Goal: Information Seeking & Learning: Learn about a topic

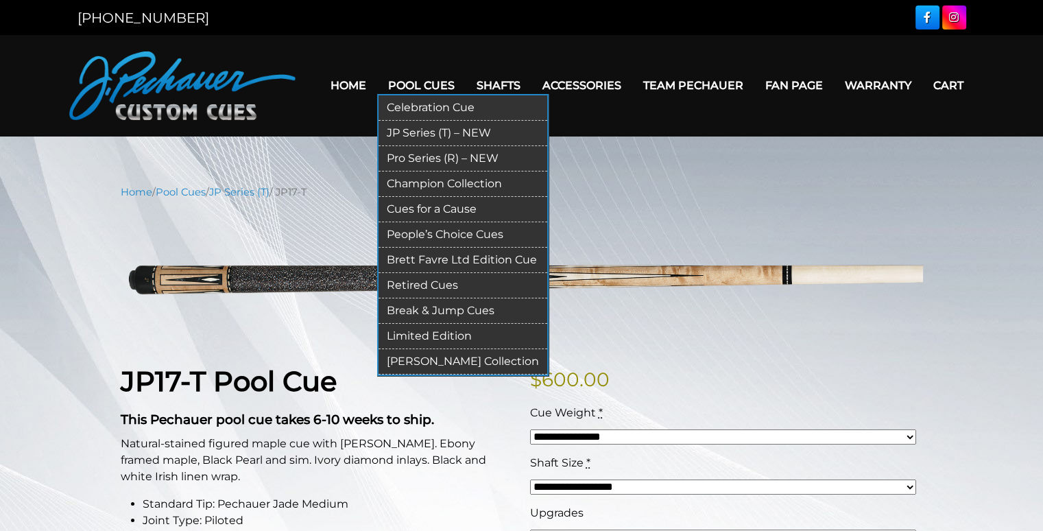
click at [430, 157] on link "Pro Series (R) – NEW" at bounding box center [463, 158] width 169 height 25
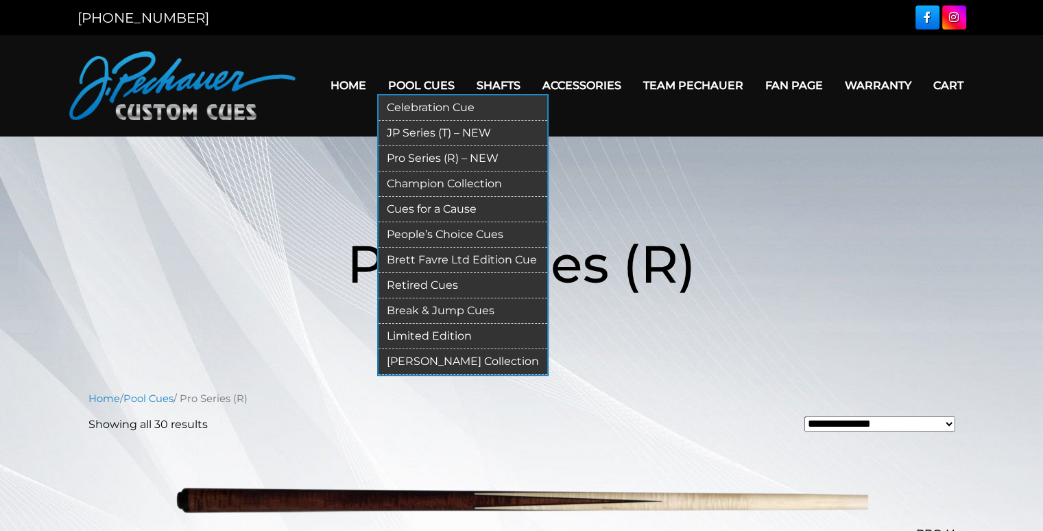
click at [420, 129] on link "JP Series (T) – NEW" at bounding box center [463, 133] width 169 height 25
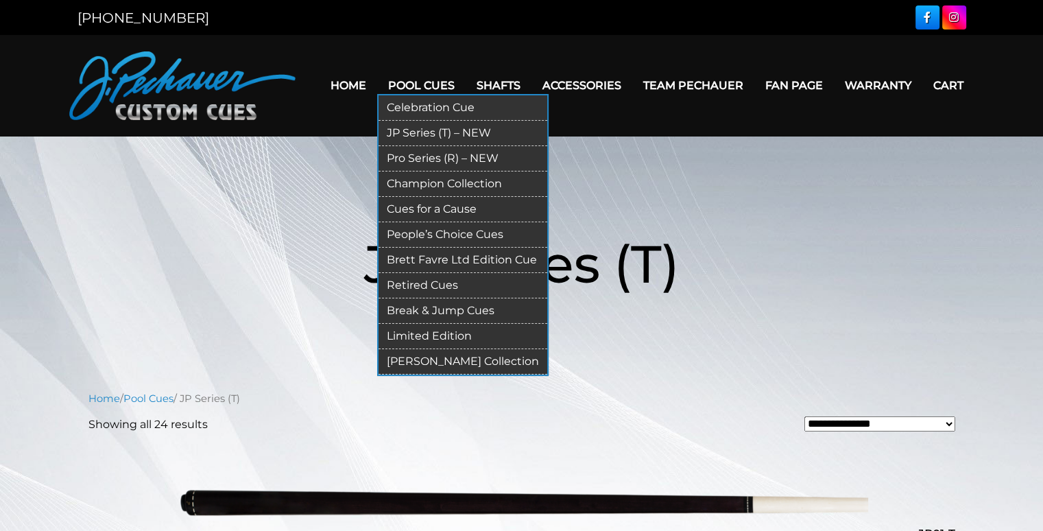
click at [417, 283] on link "Retired Cues" at bounding box center [463, 285] width 169 height 25
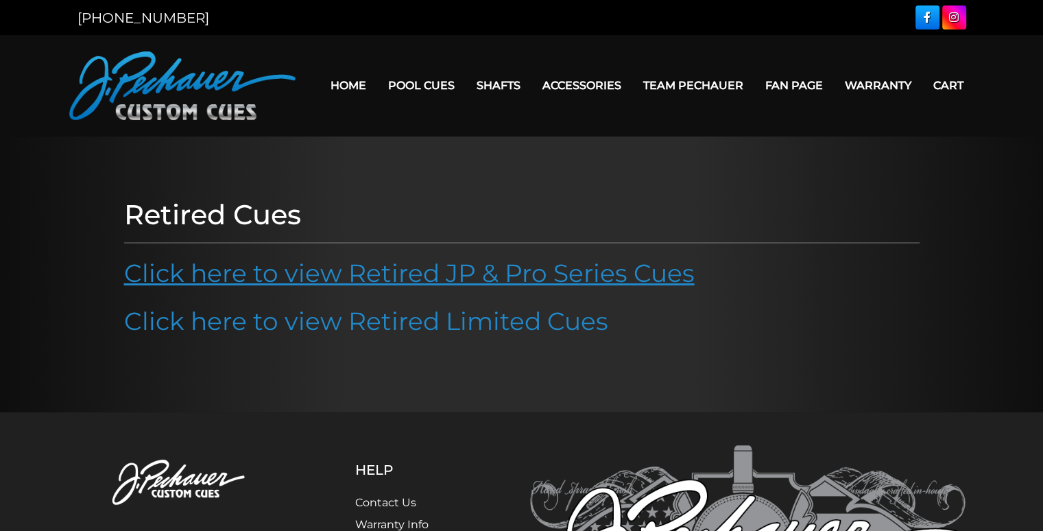
click at [326, 275] on link "Click here to view Retired JP & Pro Series Cues" at bounding box center [409, 273] width 571 height 30
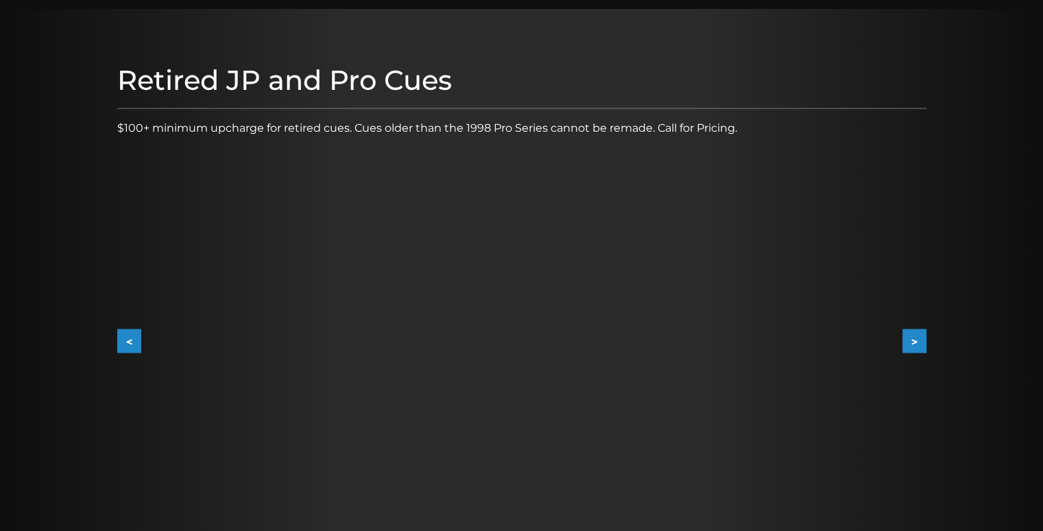
scroll to position [138, 0]
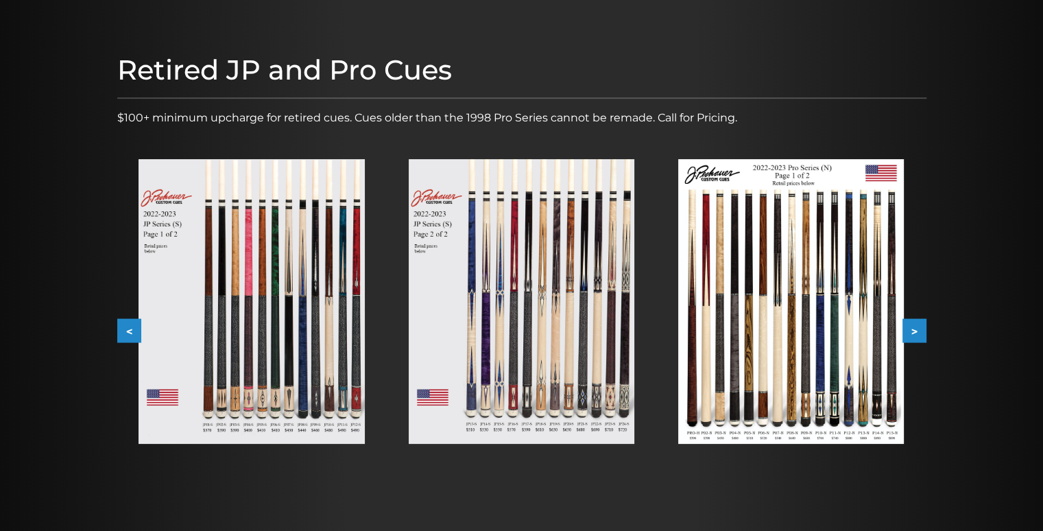
click at [916, 329] on button ">" at bounding box center [915, 331] width 24 height 24
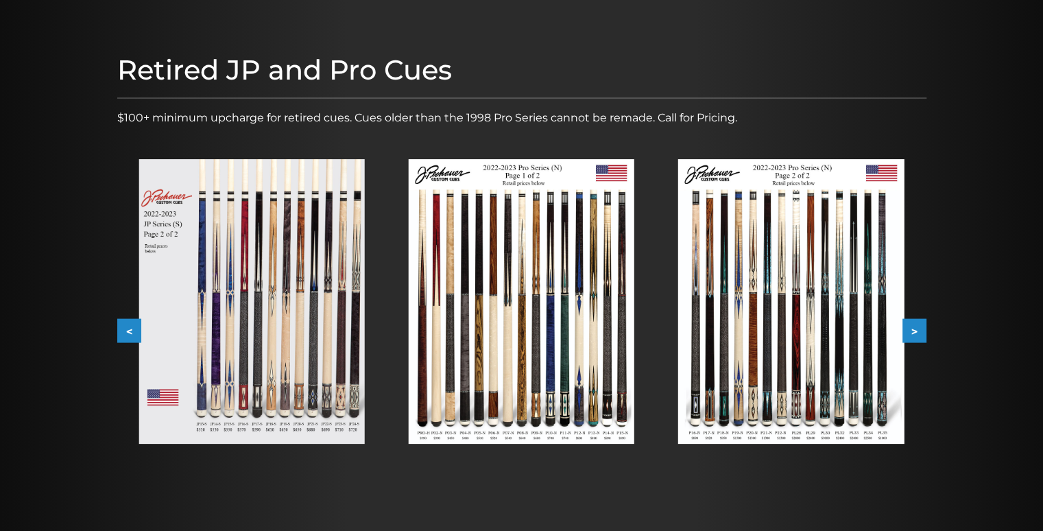
click at [916, 329] on button ">" at bounding box center [915, 331] width 24 height 24
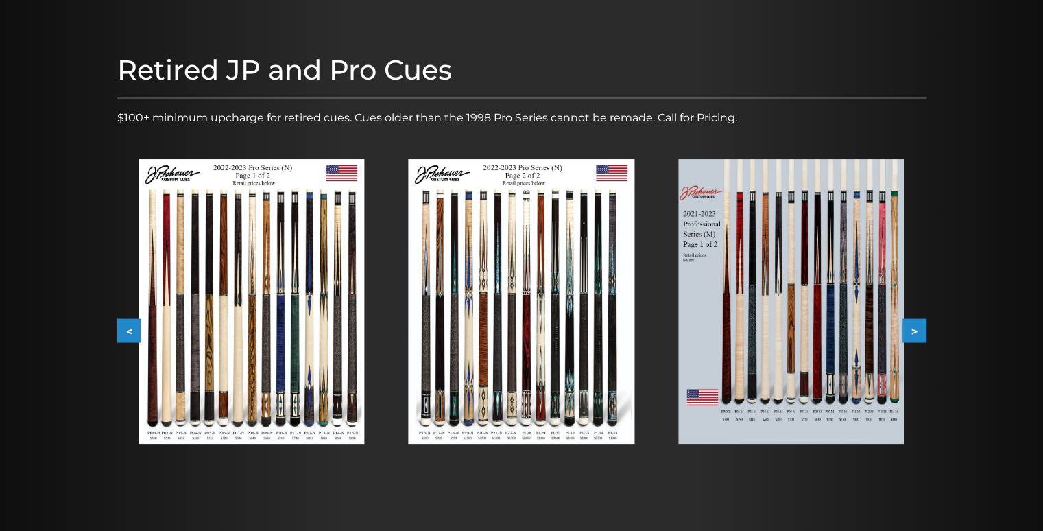
click at [118, 329] on button "<" at bounding box center [129, 331] width 24 height 24
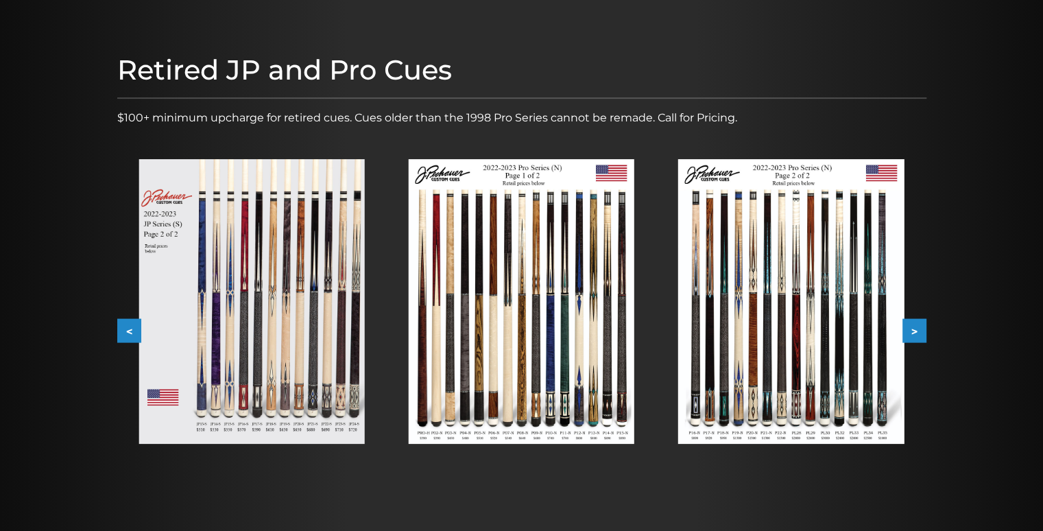
click at [914, 331] on button ">" at bounding box center [915, 331] width 24 height 24
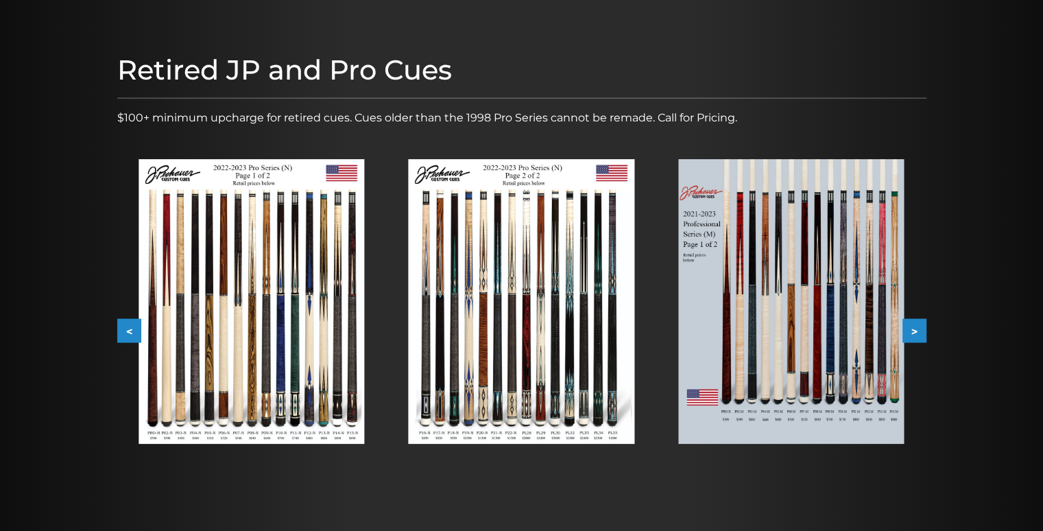
click at [915, 332] on button ">" at bounding box center [915, 331] width 24 height 24
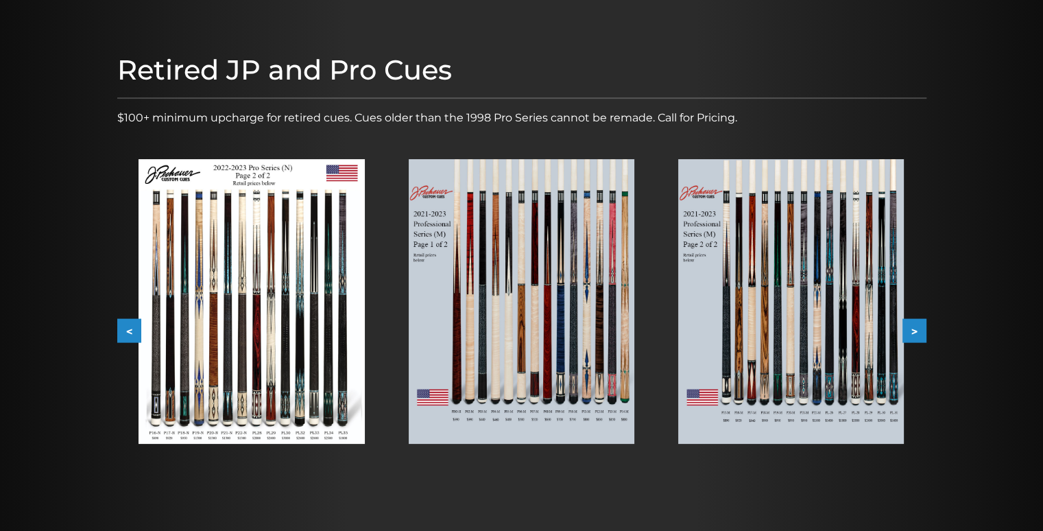
click at [846, 332] on img at bounding box center [791, 301] width 226 height 285
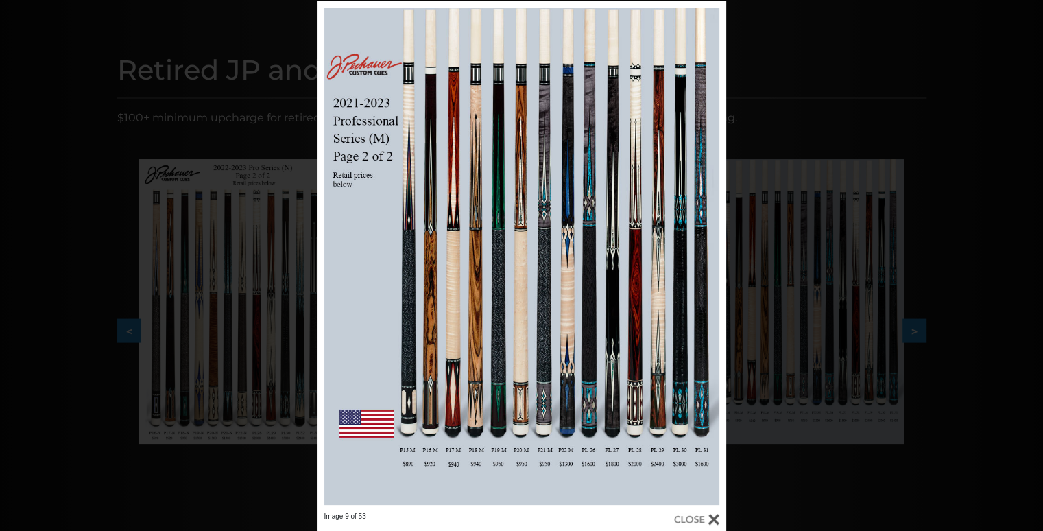
click at [711, 519] on div at bounding box center [696, 519] width 45 height 15
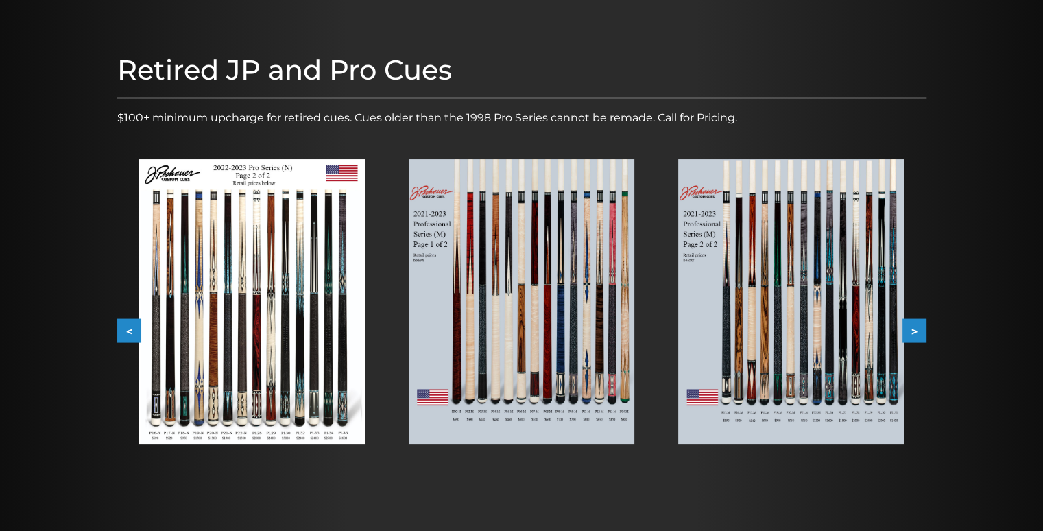
click at [916, 322] on button ">" at bounding box center [915, 331] width 24 height 24
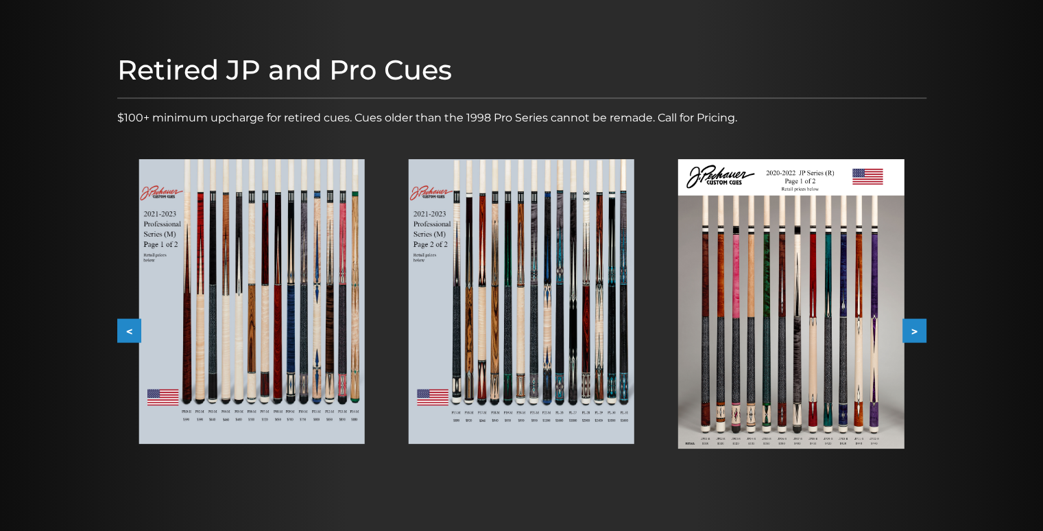
click at [916, 322] on button ">" at bounding box center [915, 331] width 24 height 24
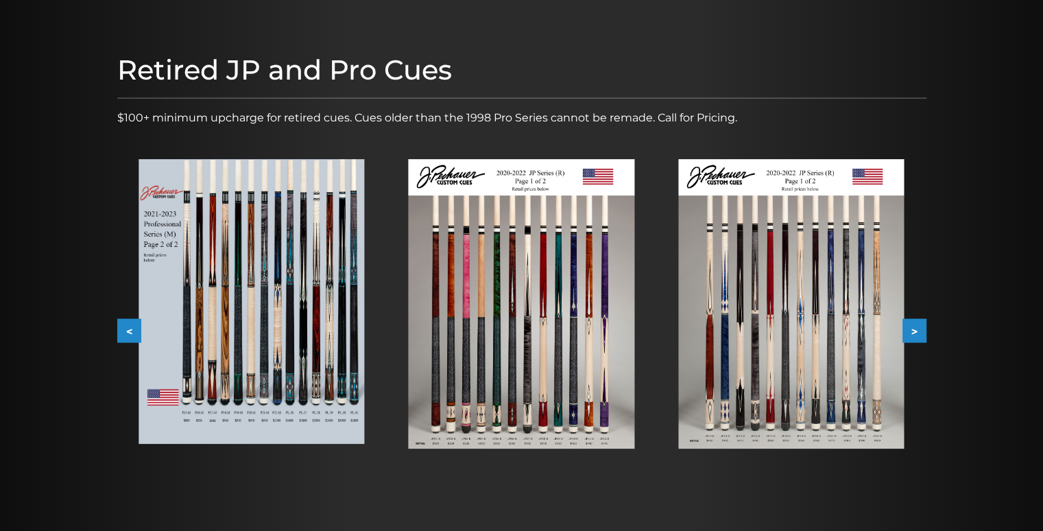
click at [916, 322] on button ">" at bounding box center [915, 331] width 24 height 24
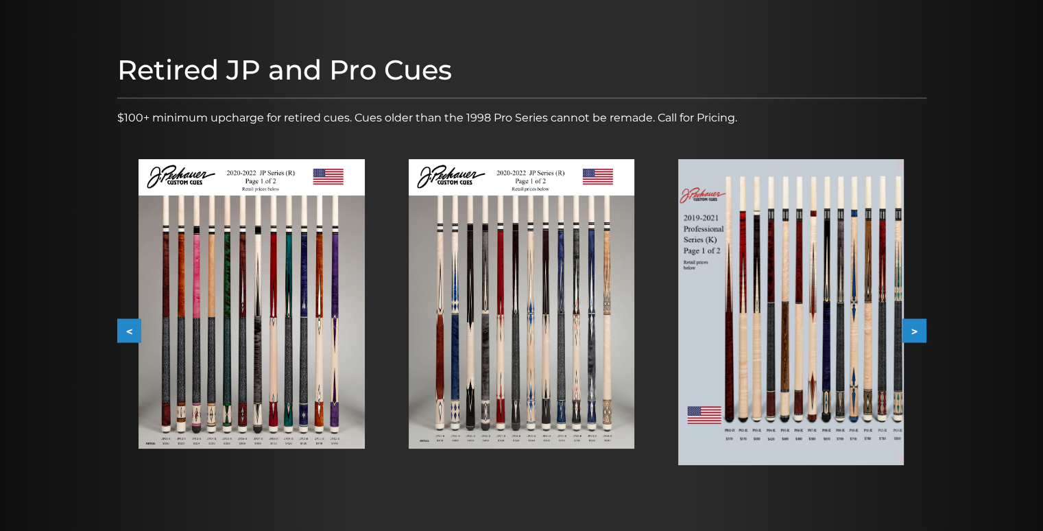
click at [916, 322] on button ">" at bounding box center [915, 331] width 24 height 24
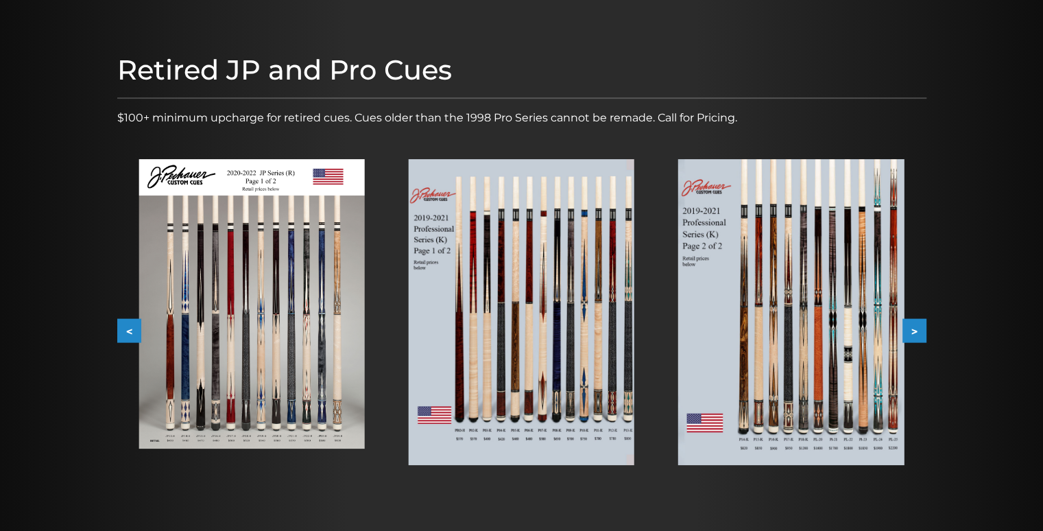
click at [916, 322] on button ">" at bounding box center [915, 331] width 24 height 24
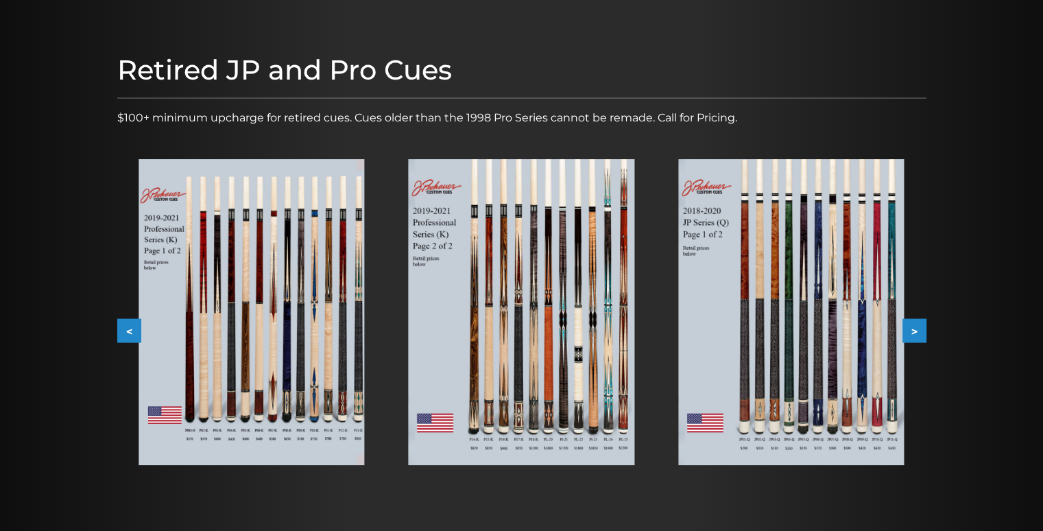
click at [914, 326] on button ">" at bounding box center [915, 331] width 24 height 24
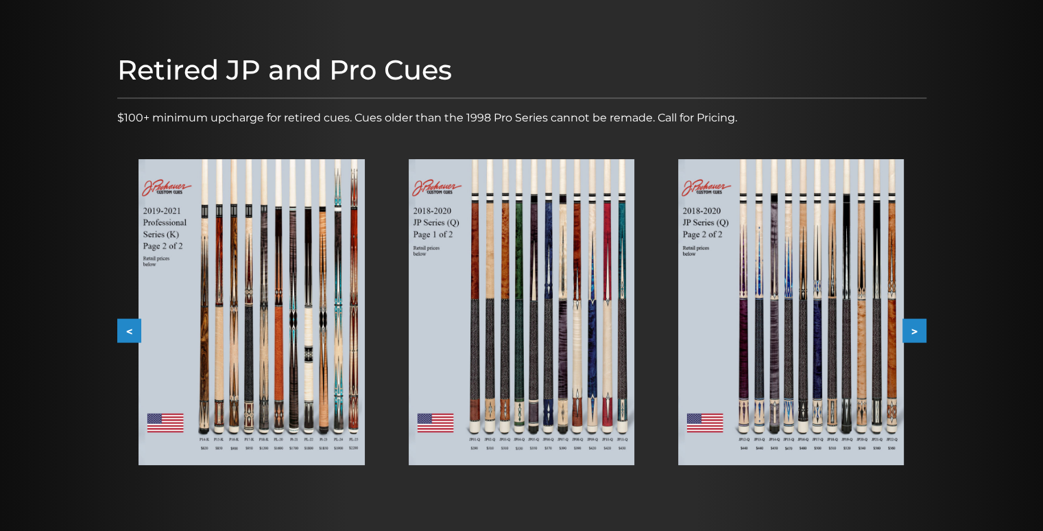
click at [814, 355] on img at bounding box center [791, 312] width 226 height 306
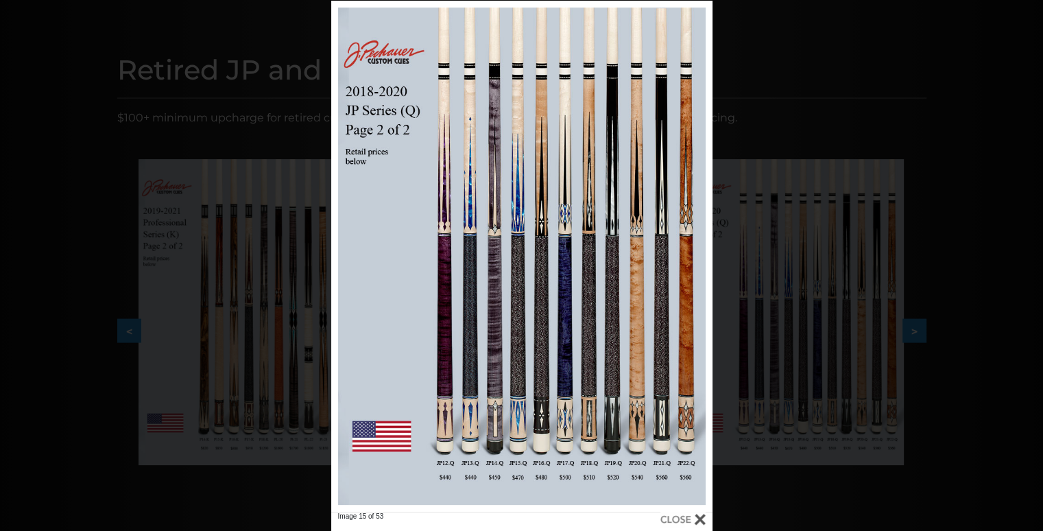
click at [700, 520] on div at bounding box center [682, 519] width 45 height 15
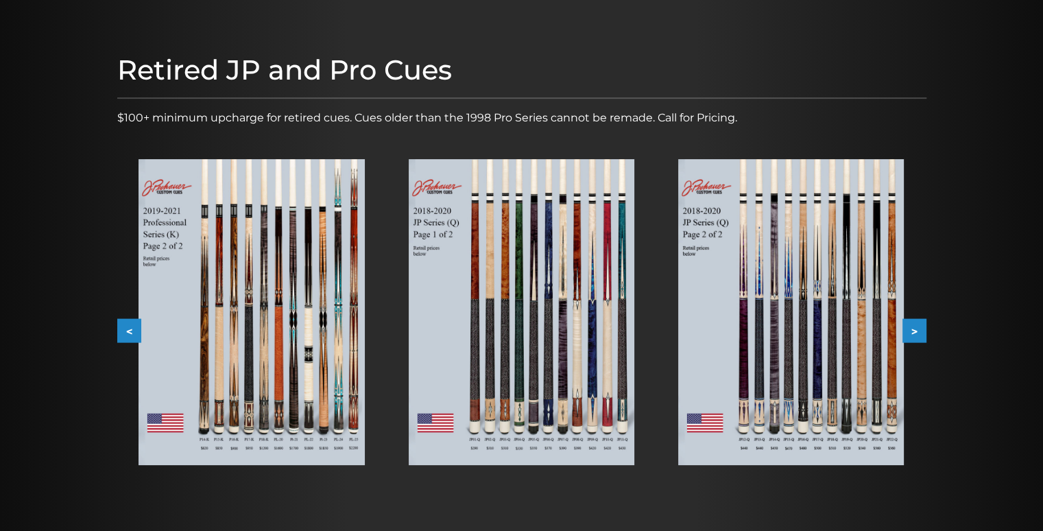
click at [917, 329] on button ">" at bounding box center [915, 331] width 24 height 24
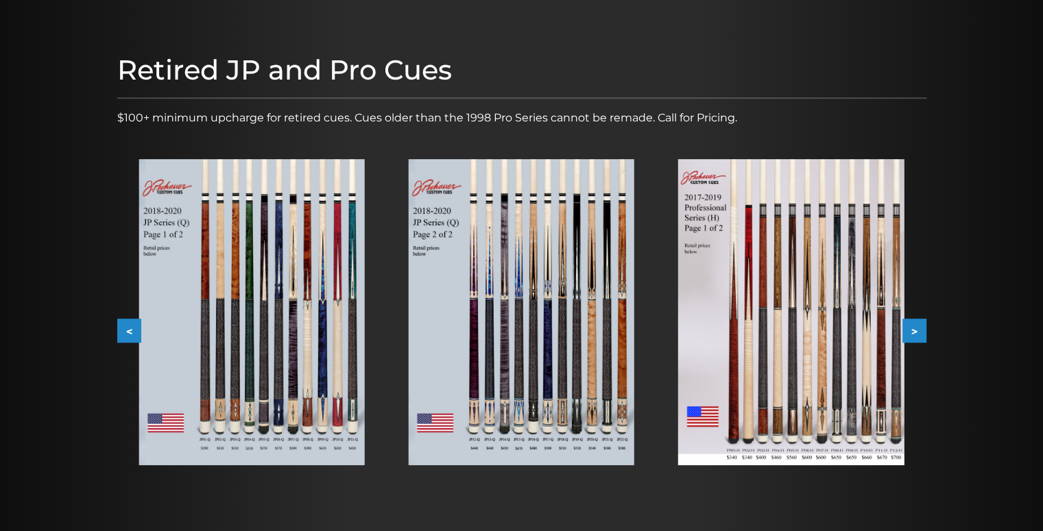
click at [917, 329] on button ">" at bounding box center [915, 331] width 24 height 24
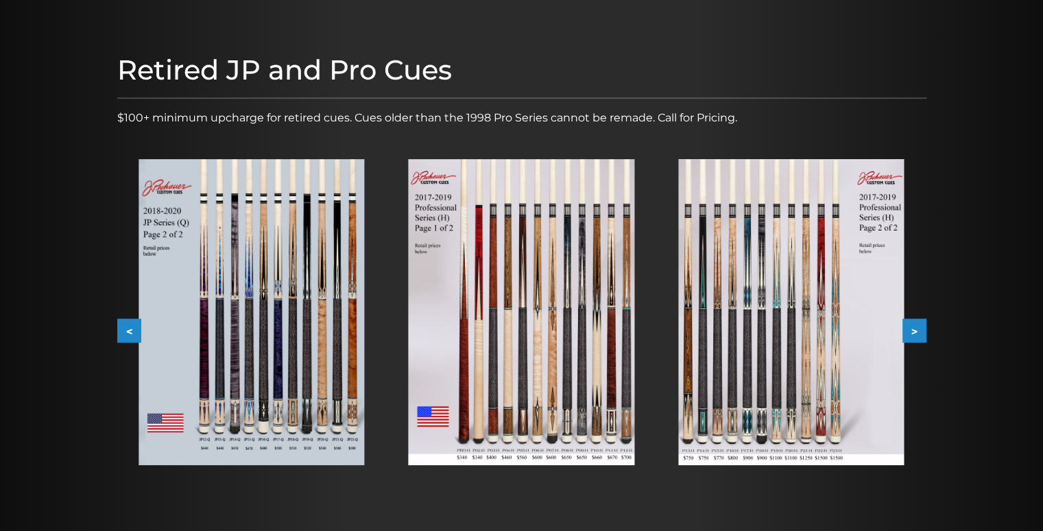
click at [917, 329] on button ">" at bounding box center [915, 331] width 24 height 24
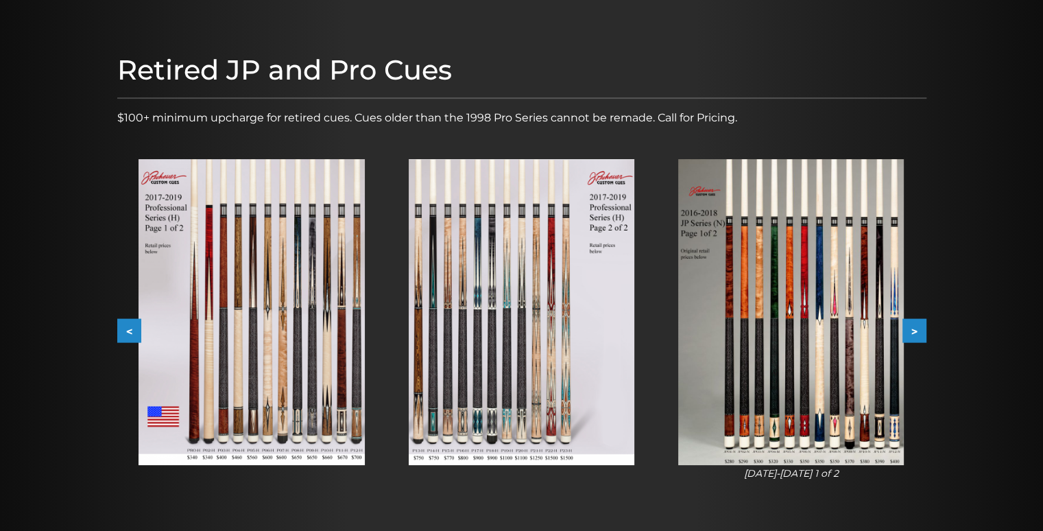
click at [913, 326] on button ">" at bounding box center [915, 331] width 24 height 24
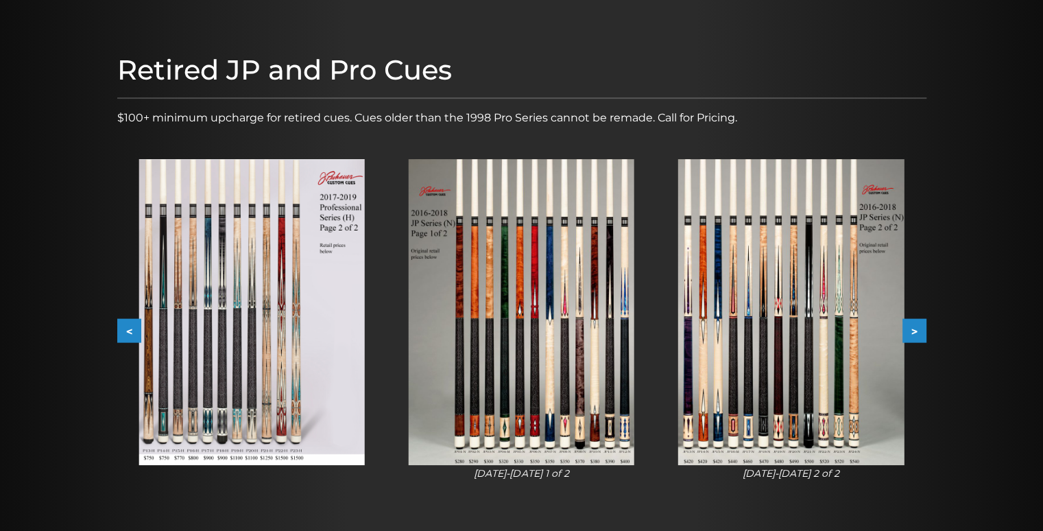
click at [794, 331] on img at bounding box center [791, 312] width 226 height 306
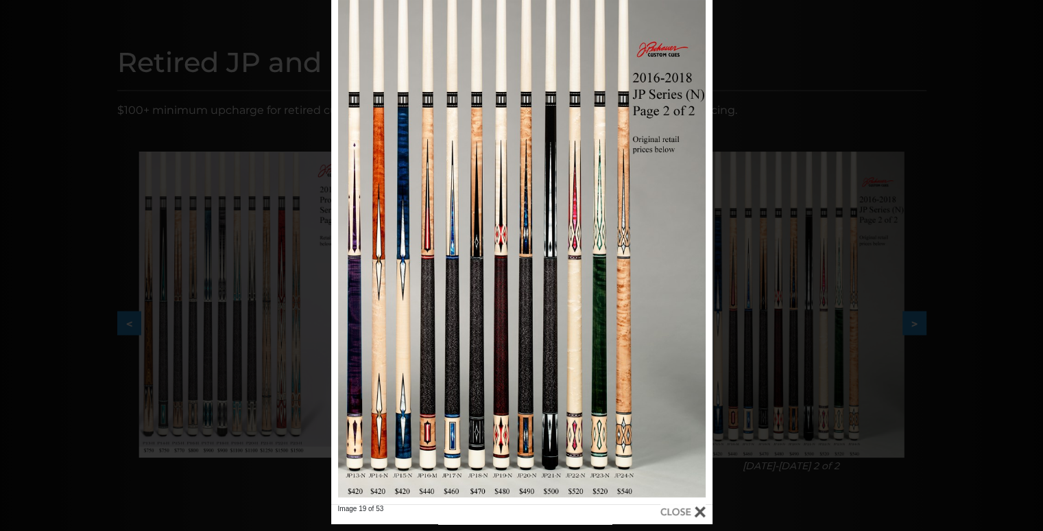
scroll to position [142, 0]
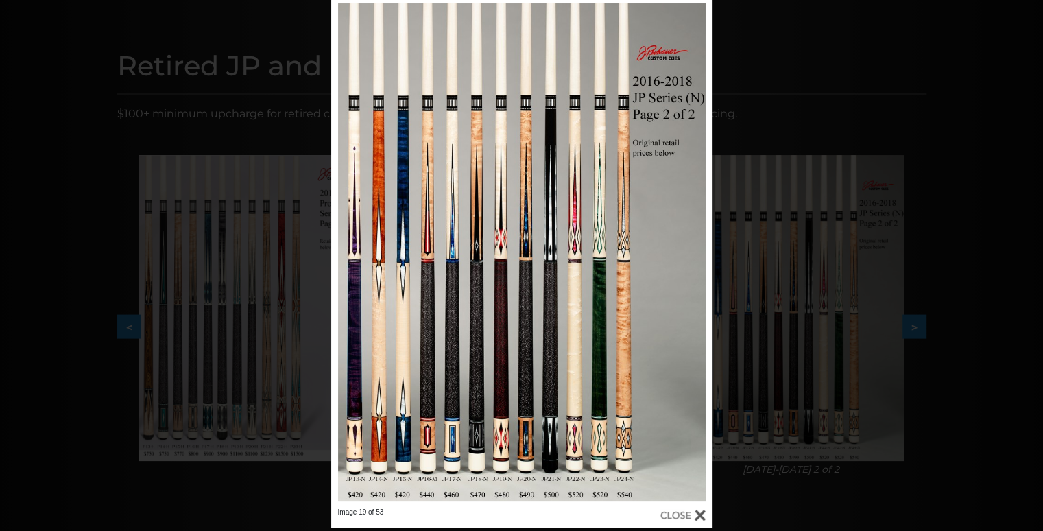
click at [692, 514] on div at bounding box center [682, 515] width 45 height 15
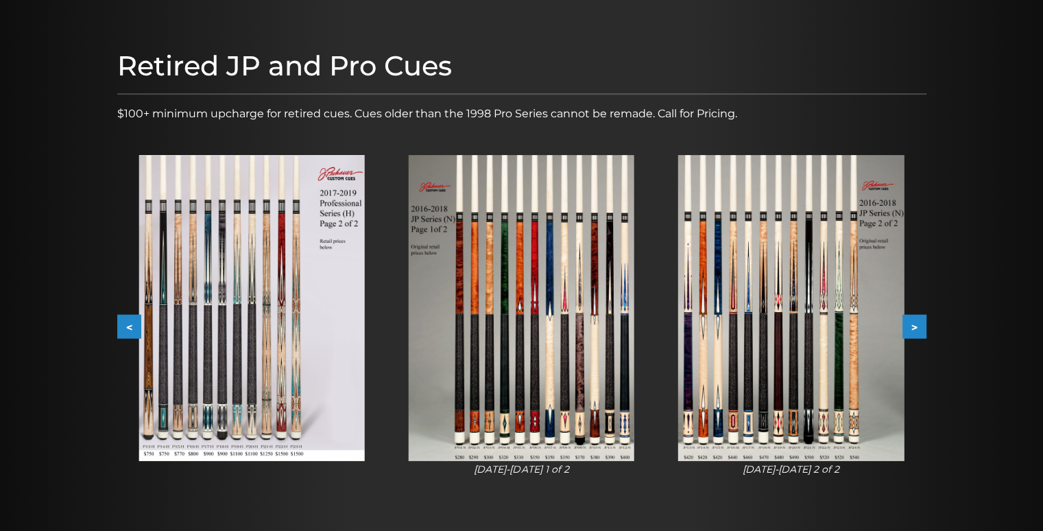
click at [915, 324] on button ">" at bounding box center [915, 327] width 24 height 24
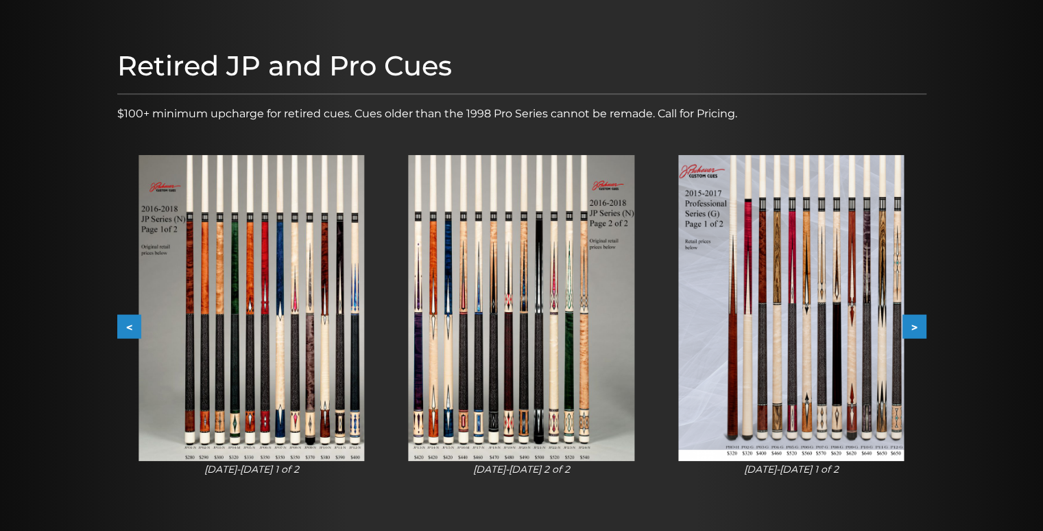
click at [909, 324] on button ">" at bounding box center [915, 327] width 24 height 24
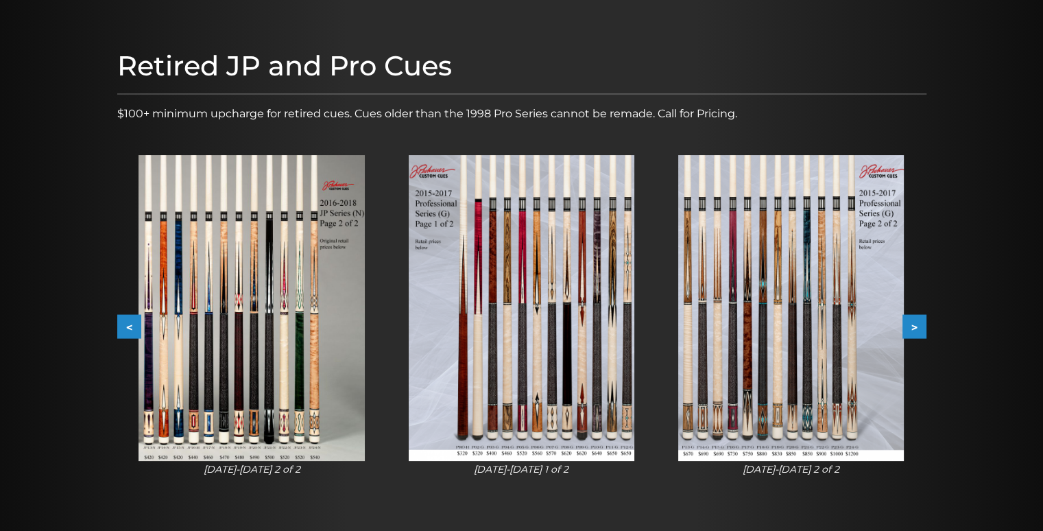
click at [909, 324] on button ">" at bounding box center [915, 327] width 24 height 24
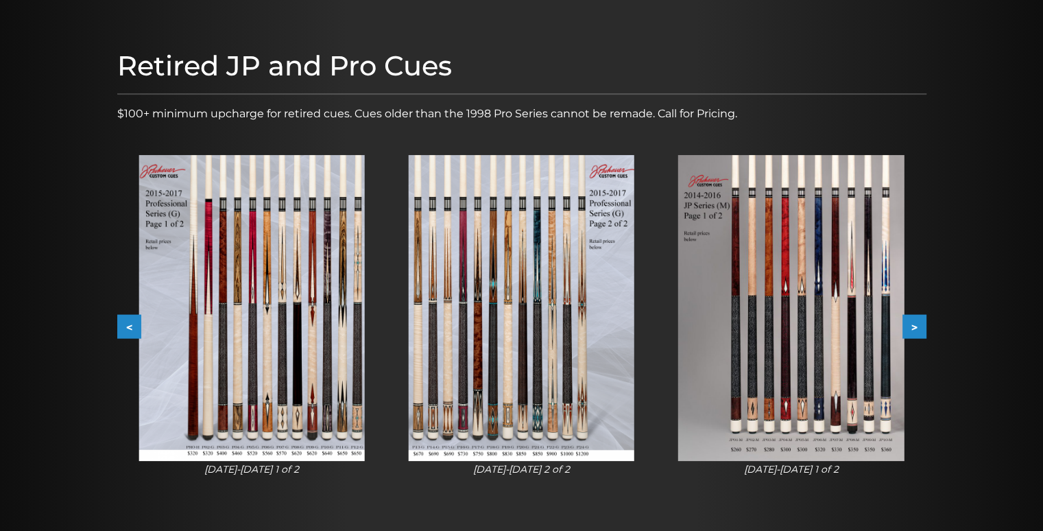
click at [804, 338] on img at bounding box center [791, 308] width 226 height 306
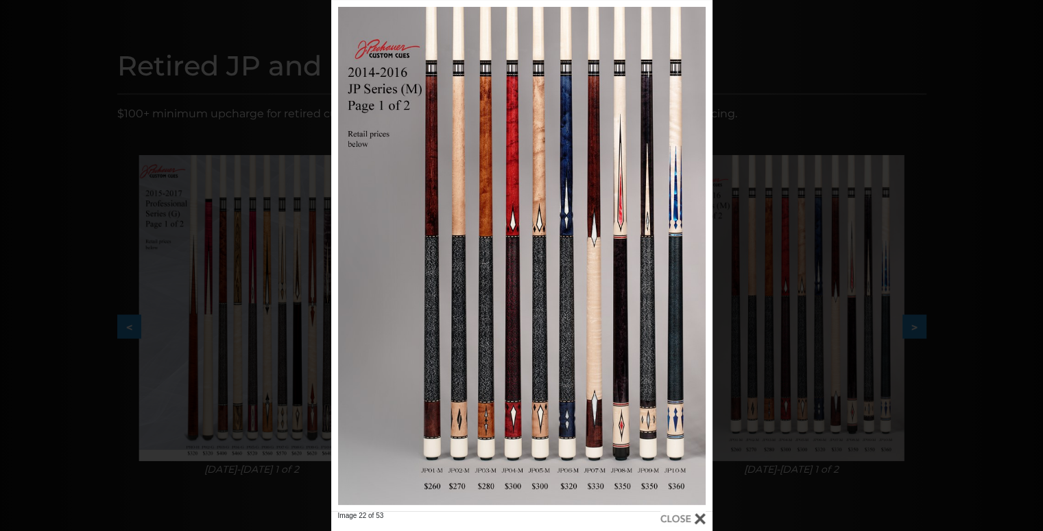
click at [702, 522] on div at bounding box center [682, 518] width 45 height 15
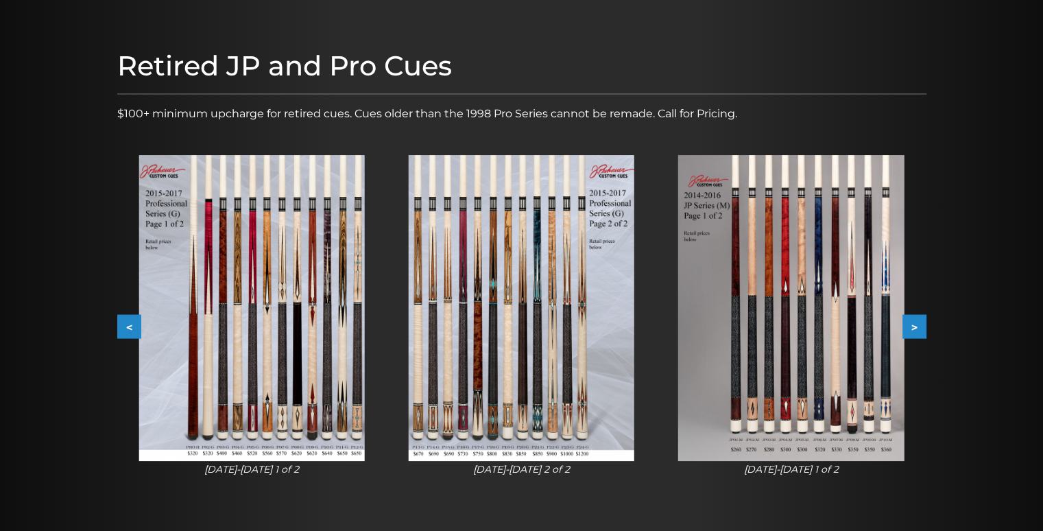
click at [913, 325] on button ">" at bounding box center [915, 327] width 24 height 24
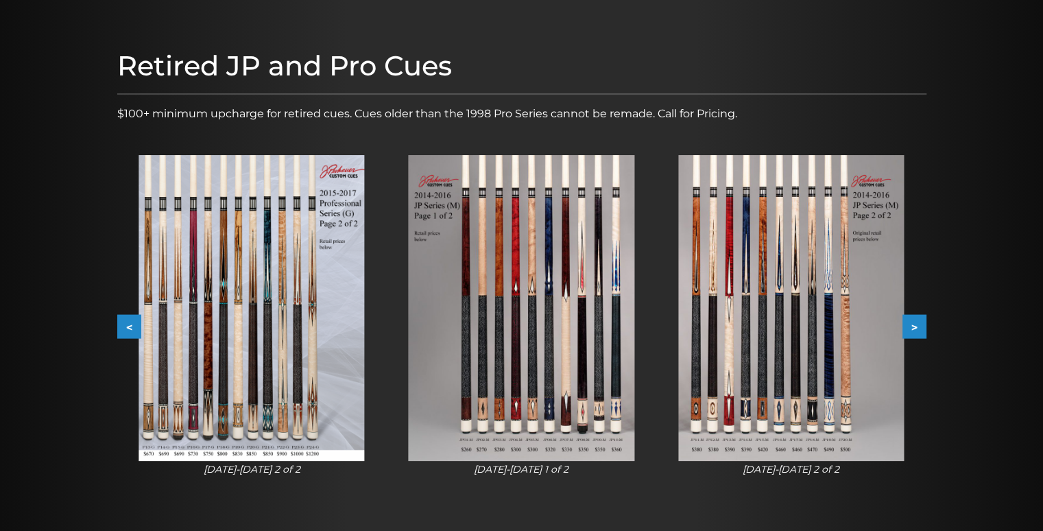
click at [760, 363] on img at bounding box center [791, 308] width 226 height 306
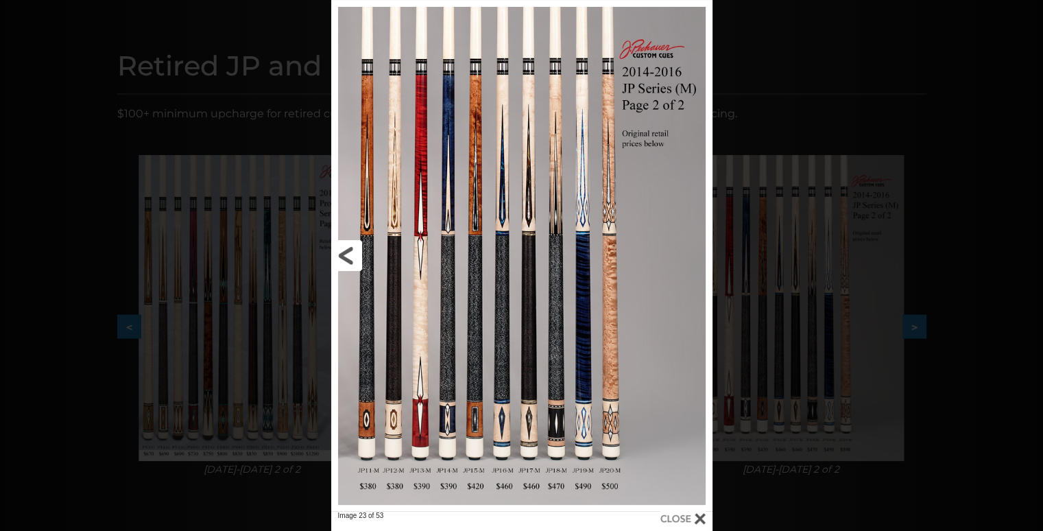
click at [476, 278] on link at bounding box center [416, 255] width 171 height 511
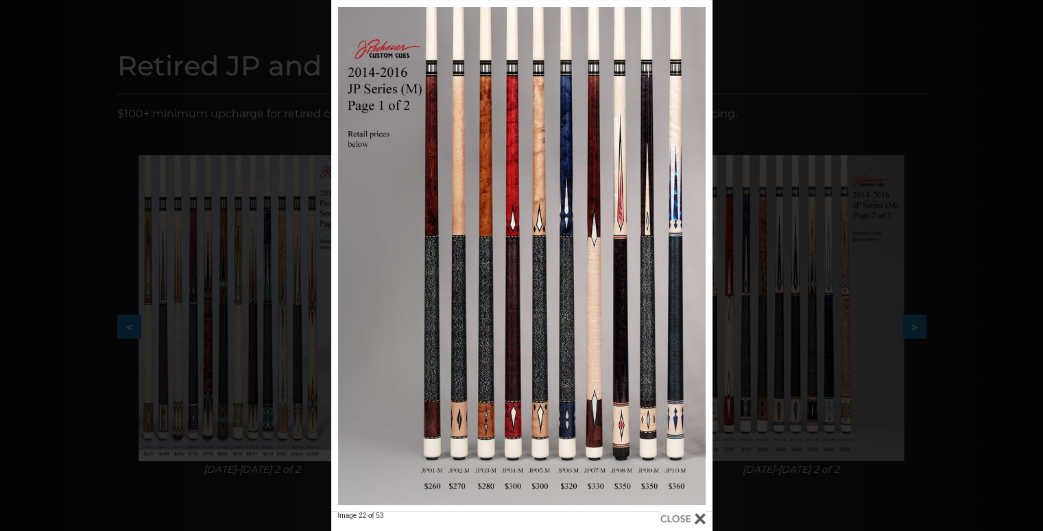
click at [700, 515] on div at bounding box center [682, 518] width 45 height 15
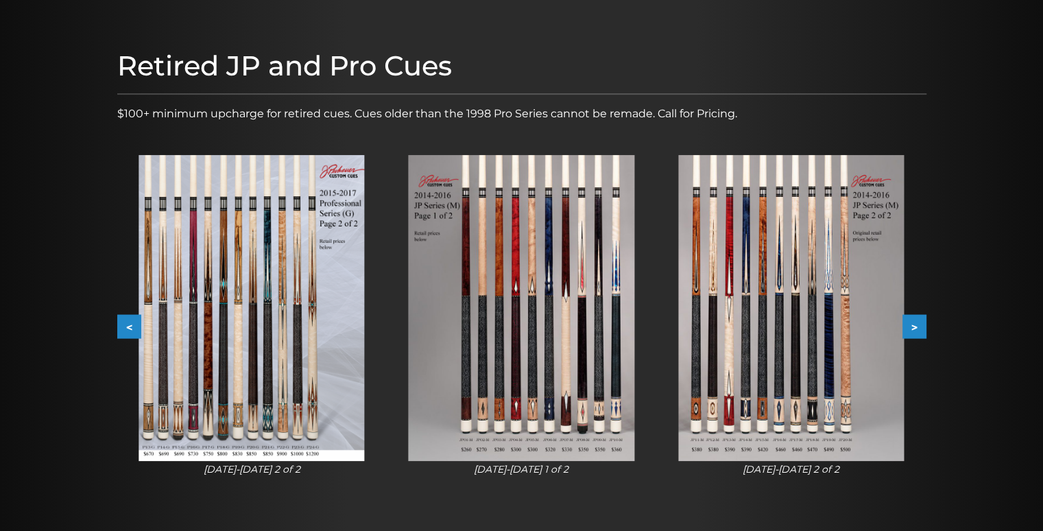
click at [761, 346] on img at bounding box center [791, 308] width 226 height 306
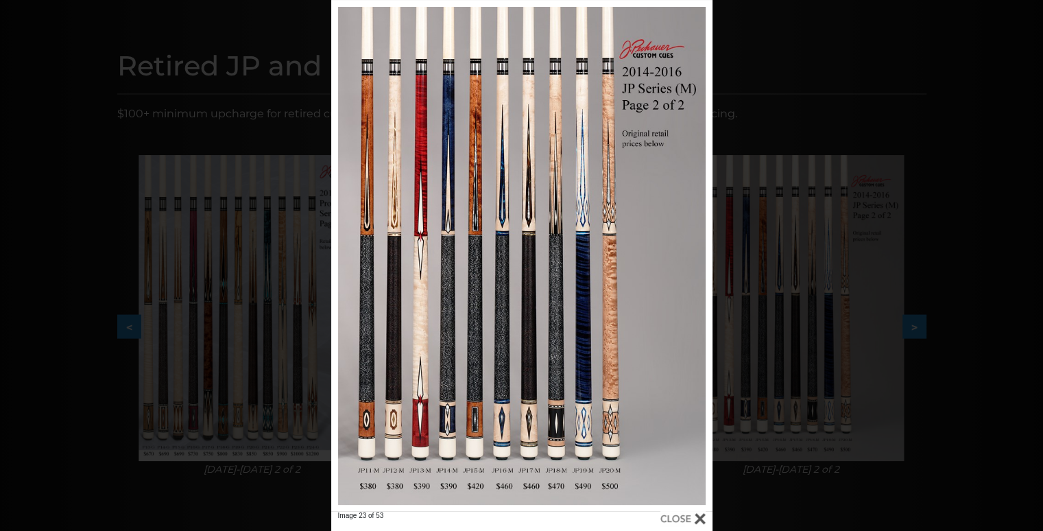
click at [700, 521] on div at bounding box center [682, 518] width 45 height 15
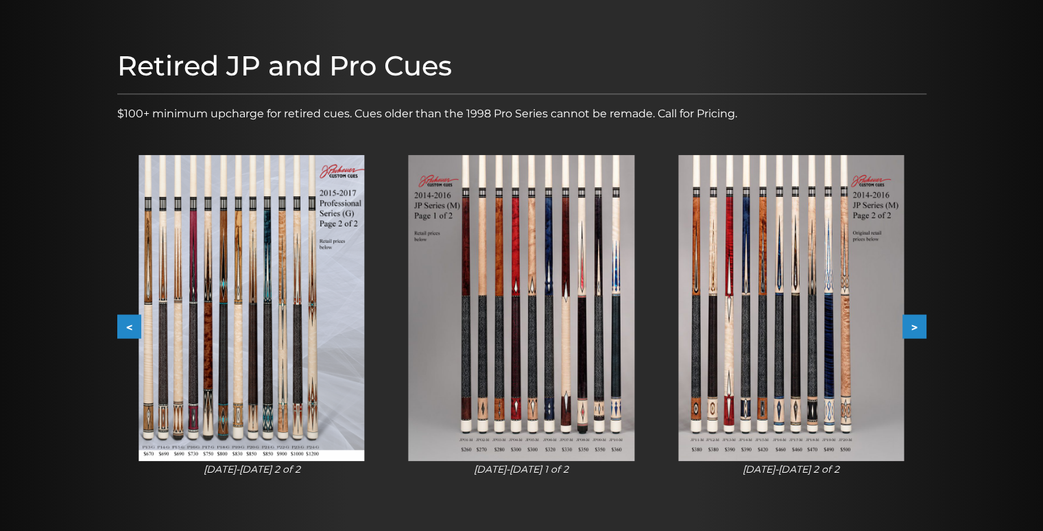
click at [917, 323] on button ">" at bounding box center [915, 327] width 24 height 24
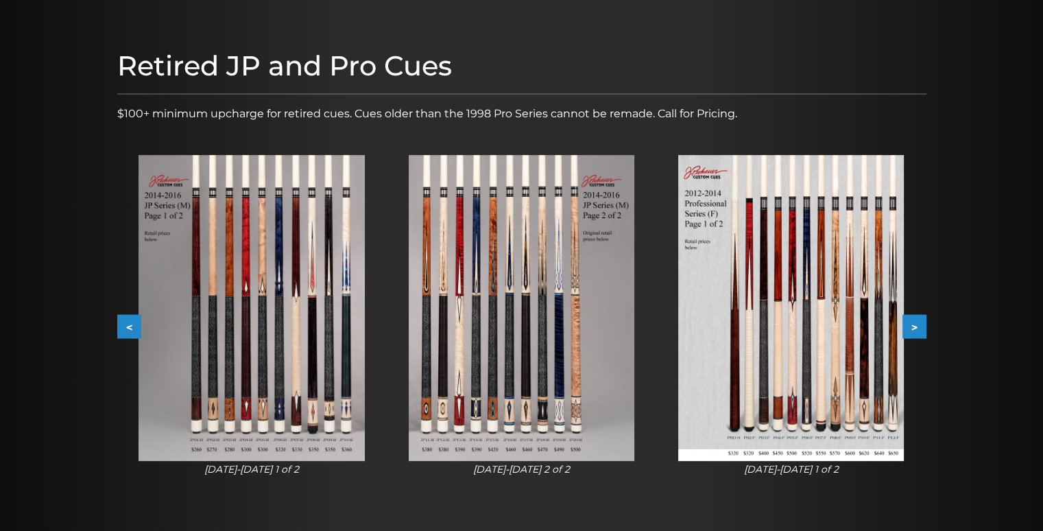
click at [917, 323] on button ">" at bounding box center [915, 327] width 24 height 24
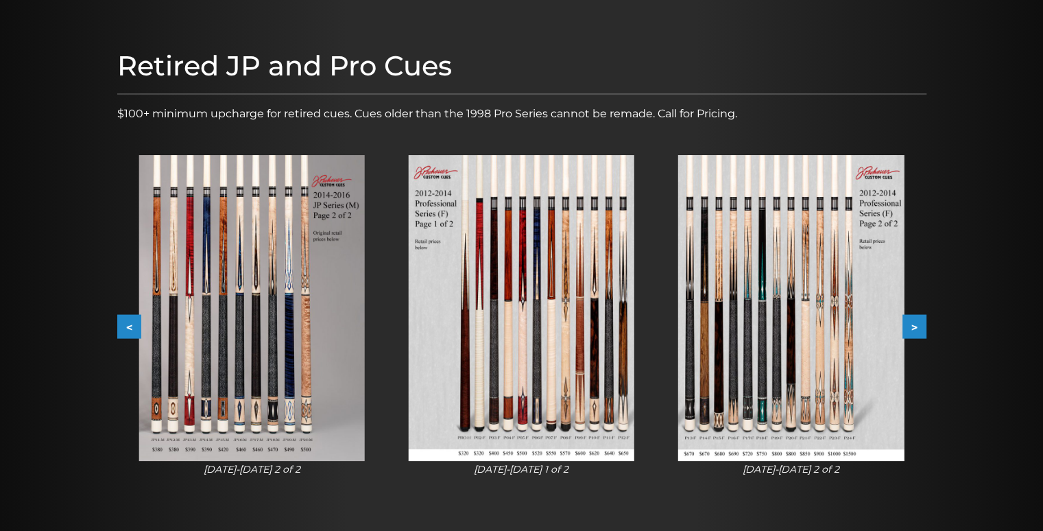
click at [917, 323] on button ">" at bounding box center [915, 327] width 24 height 24
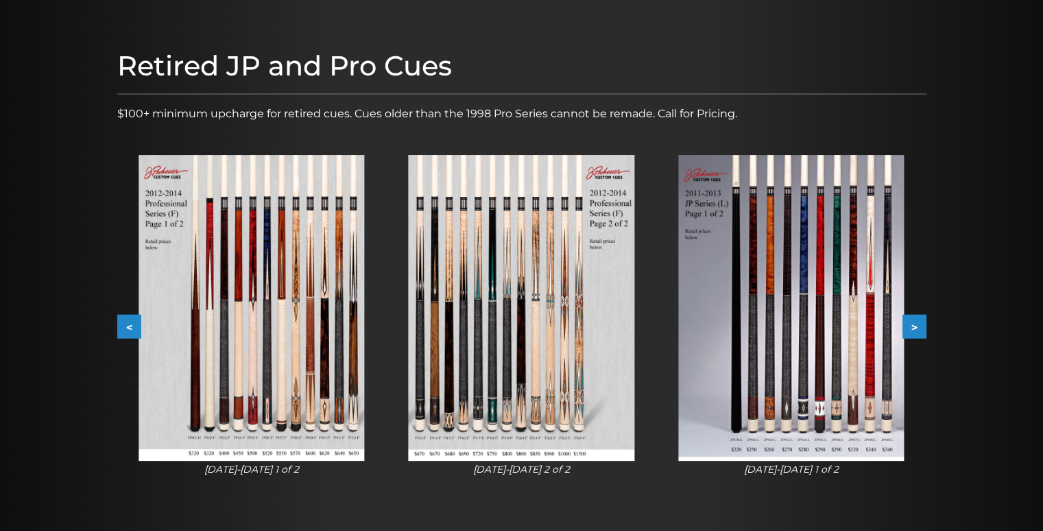
click at [917, 323] on button ">" at bounding box center [915, 327] width 24 height 24
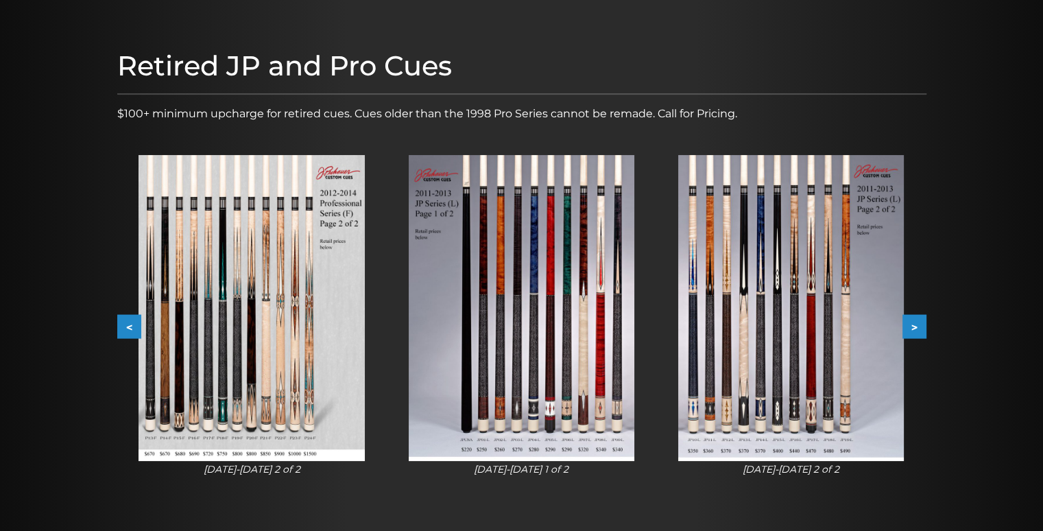
scroll to position [0, 0]
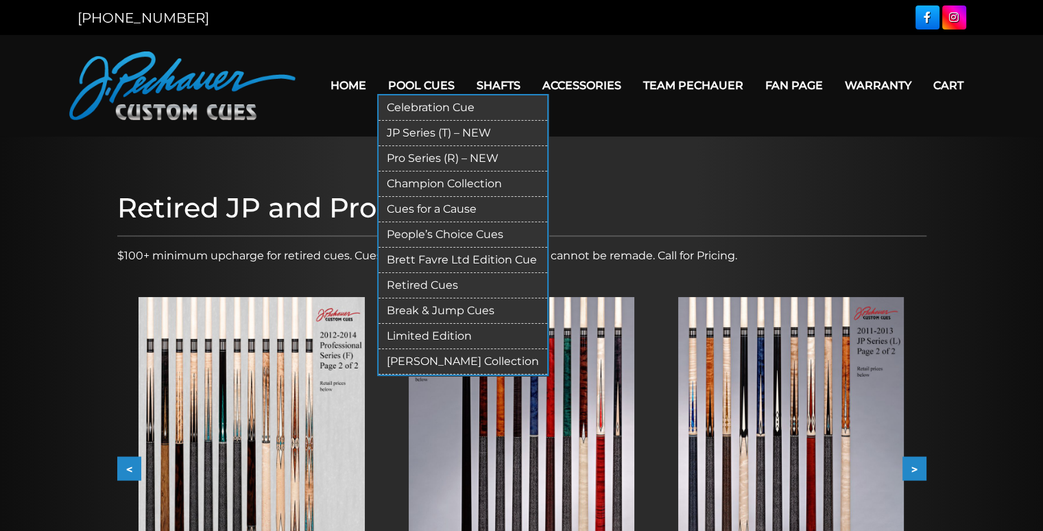
click at [415, 282] on link "Retired Cues" at bounding box center [463, 285] width 169 height 25
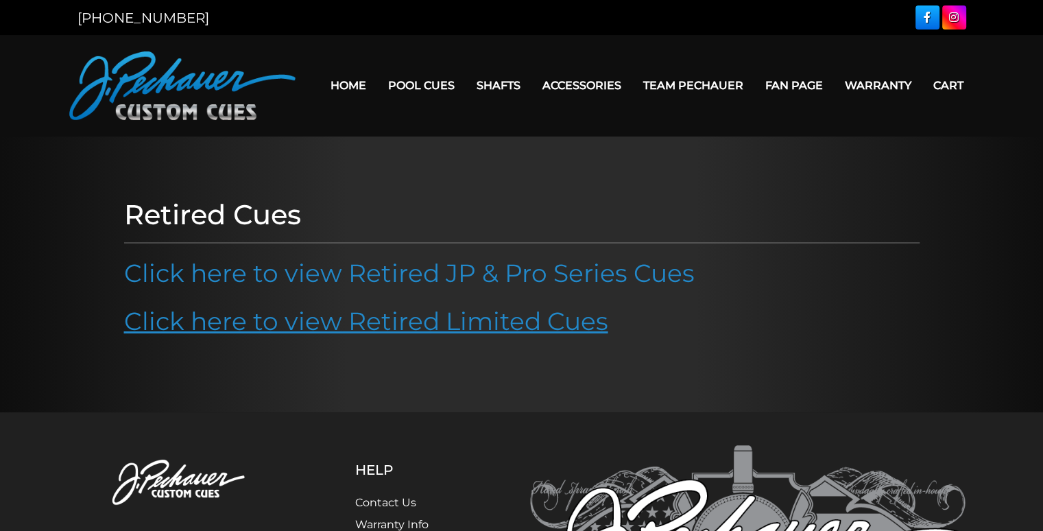
click at [401, 316] on link "Click here to view Retired Limited Cues" at bounding box center [366, 321] width 484 height 30
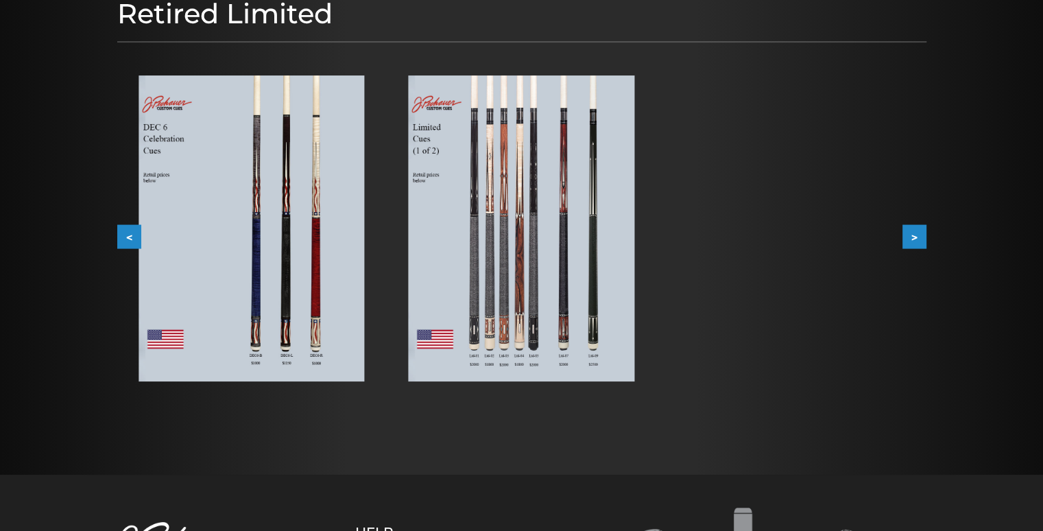
scroll to position [215, 0]
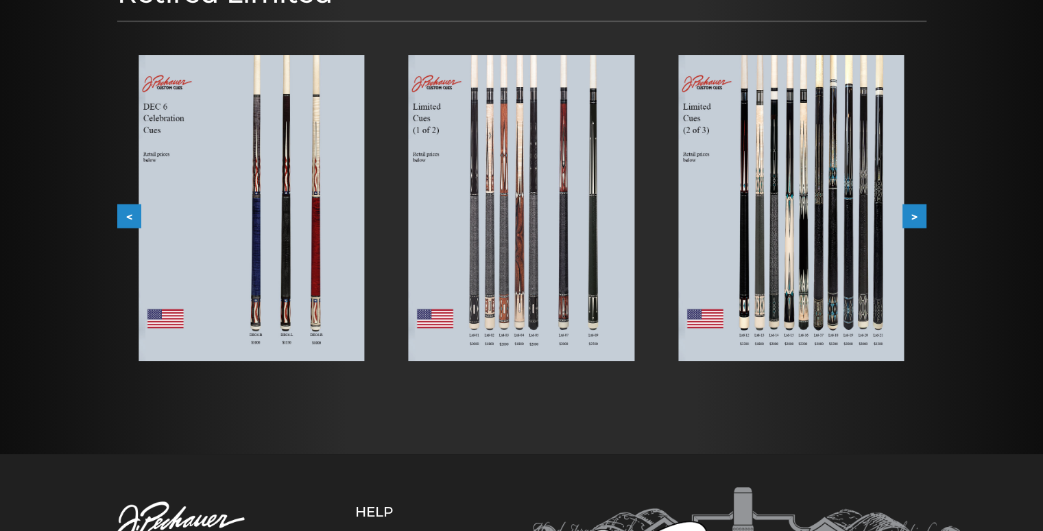
click at [561, 271] on img at bounding box center [522, 208] width 226 height 306
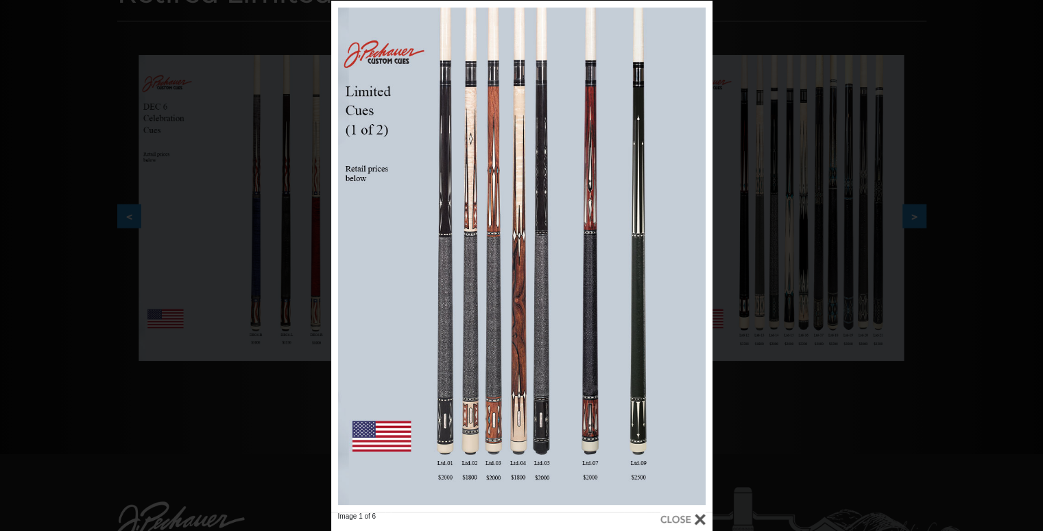
click at [693, 518] on div at bounding box center [682, 519] width 45 height 15
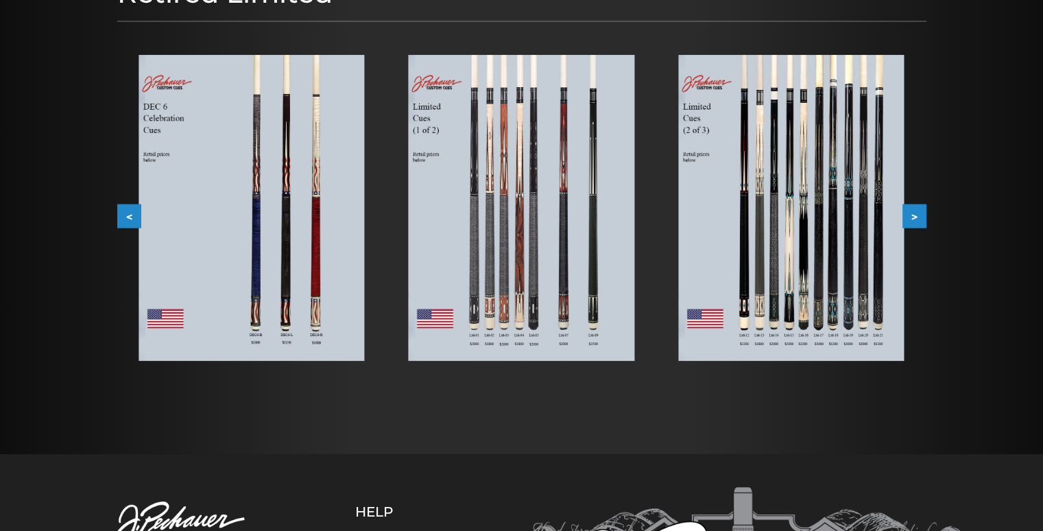
click at [914, 214] on button ">" at bounding box center [915, 216] width 24 height 24
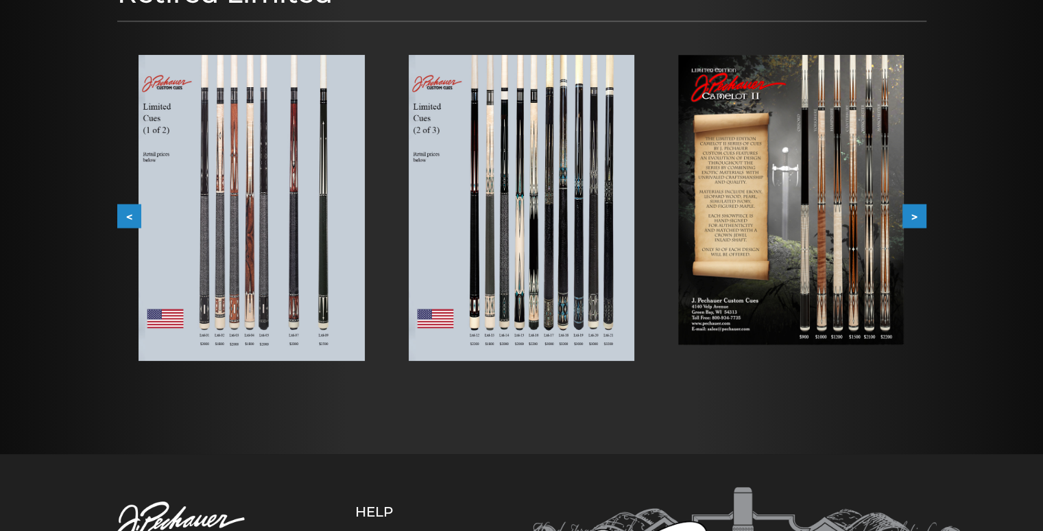
click at [914, 214] on button ">" at bounding box center [915, 216] width 24 height 24
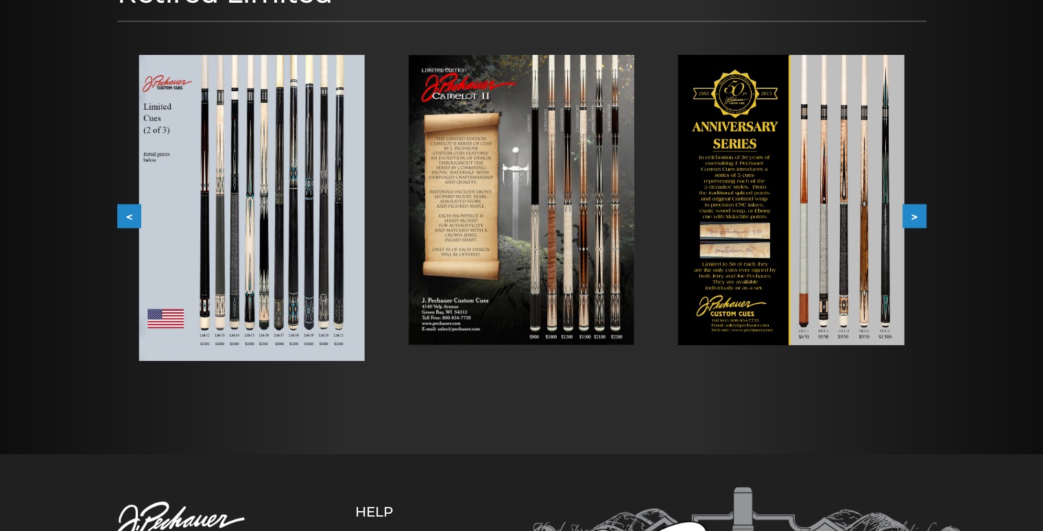
click at [841, 235] on img at bounding box center [791, 200] width 226 height 291
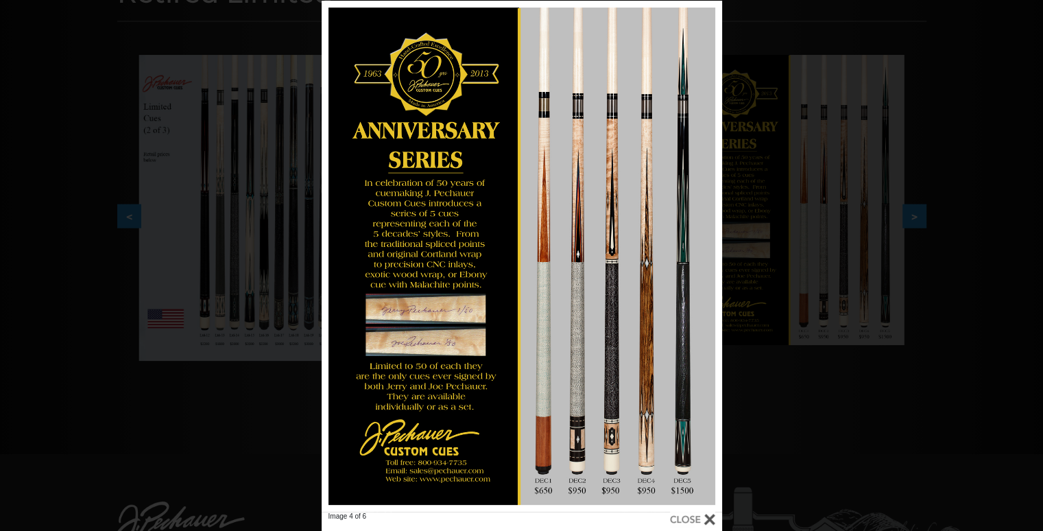
click at [711, 517] on div at bounding box center [692, 519] width 45 height 15
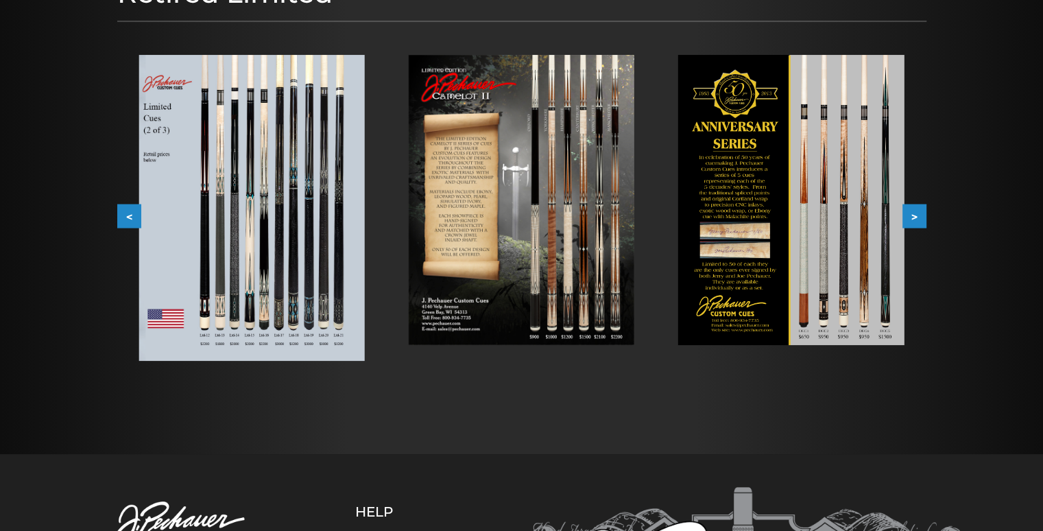
click at [911, 210] on button ">" at bounding box center [915, 216] width 24 height 24
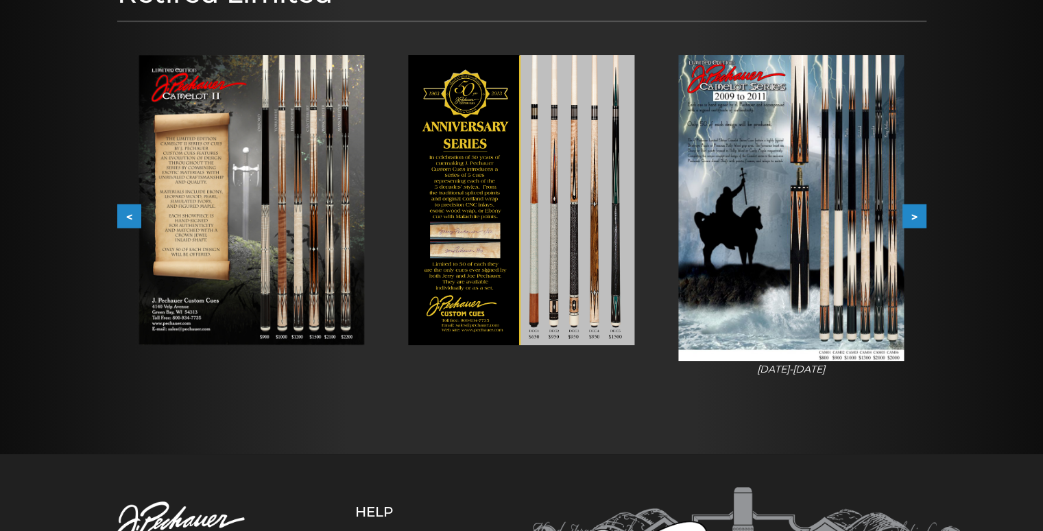
click at [848, 281] on img at bounding box center [791, 208] width 226 height 306
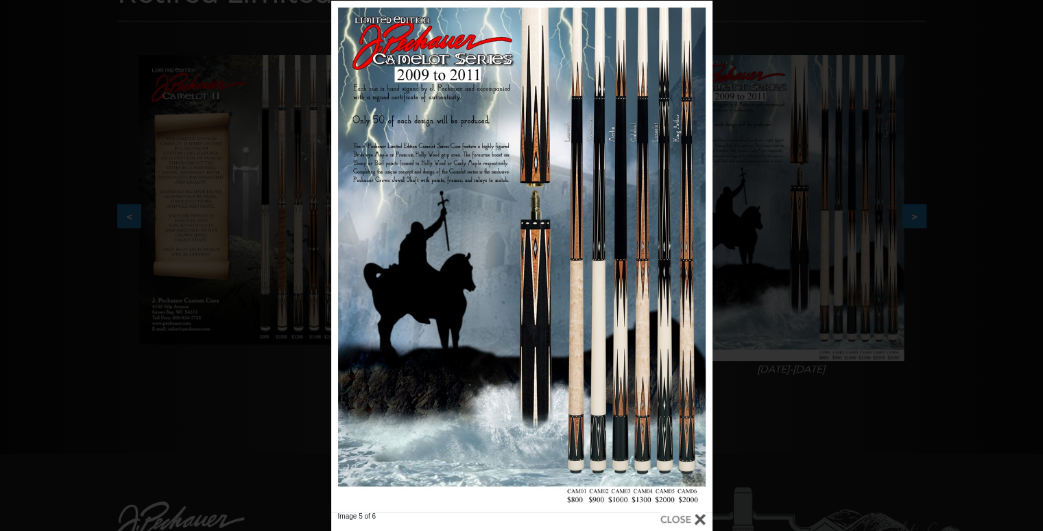
click at [697, 523] on div at bounding box center [682, 519] width 45 height 15
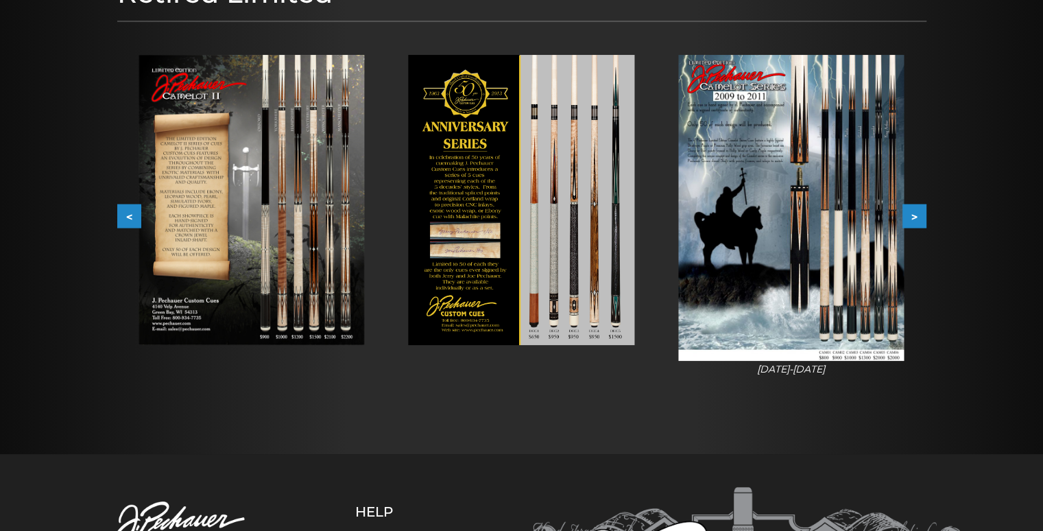
click at [911, 213] on button ">" at bounding box center [915, 216] width 24 height 24
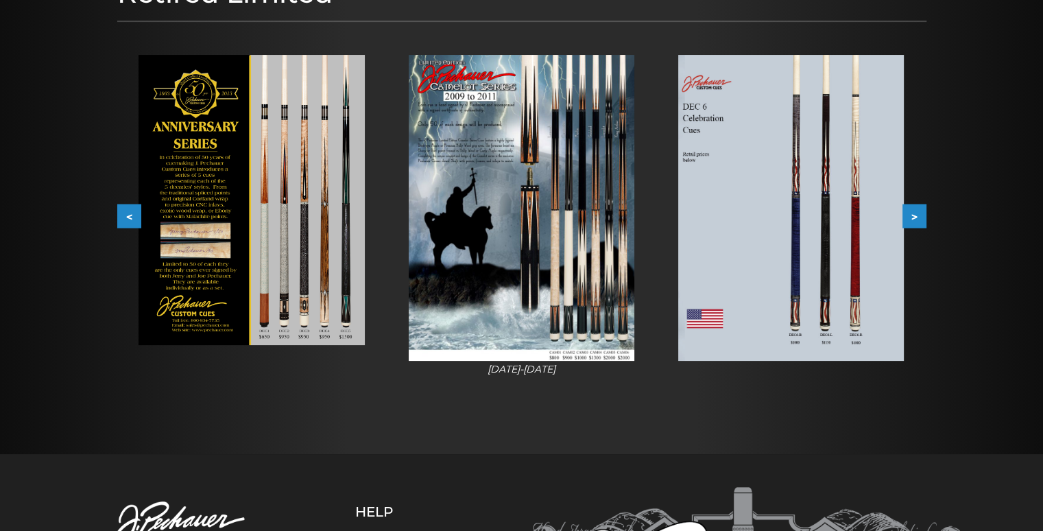
click at [911, 213] on button ">" at bounding box center [915, 216] width 24 height 24
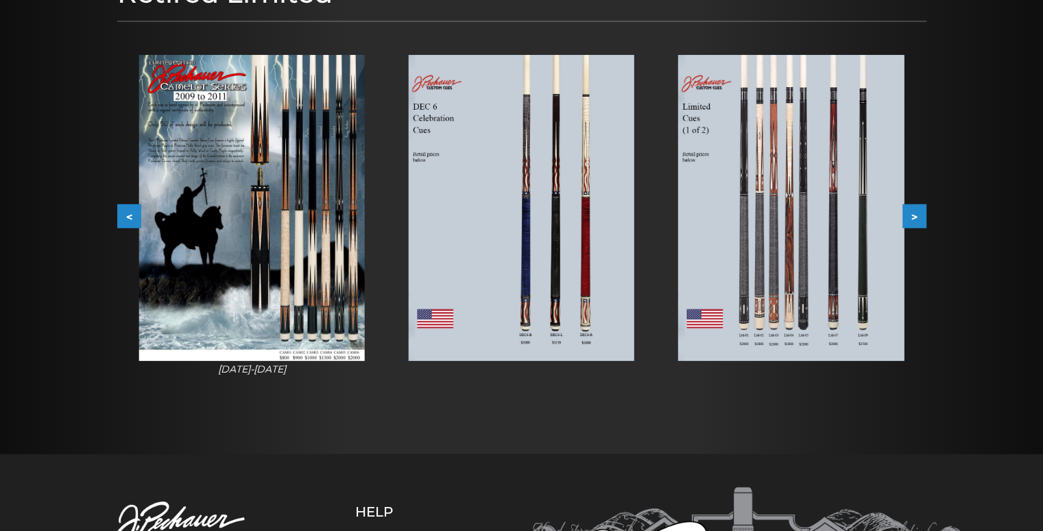
click at [831, 265] on img at bounding box center [791, 208] width 226 height 306
click at [916, 212] on button ">" at bounding box center [915, 216] width 24 height 24
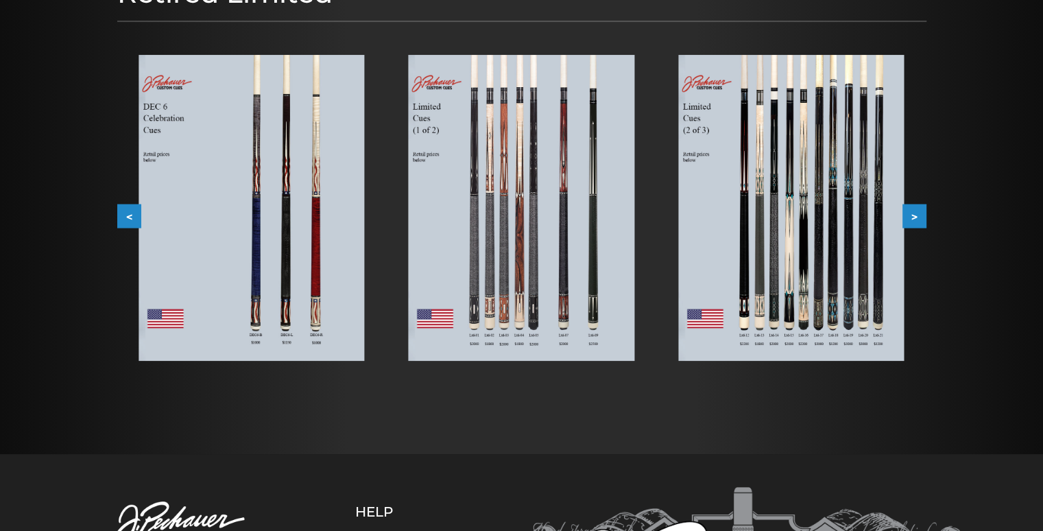
click at [911, 214] on button ">" at bounding box center [915, 216] width 24 height 24
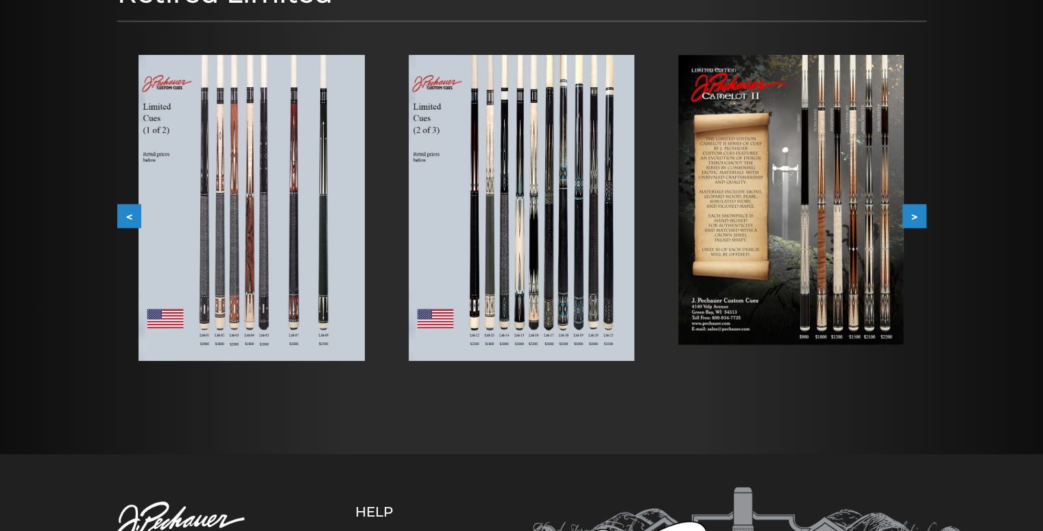
click at [907, 215] on button ">" at bounding box center [915, 216] width 24 height 24
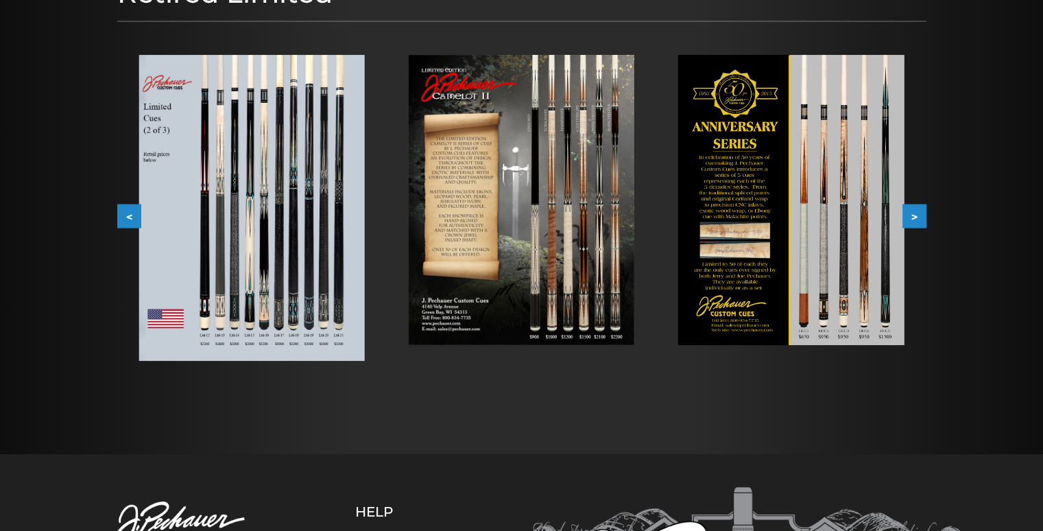
click at [904, 215] on button ">" at bounding box center [915, 216] width 24 height 24
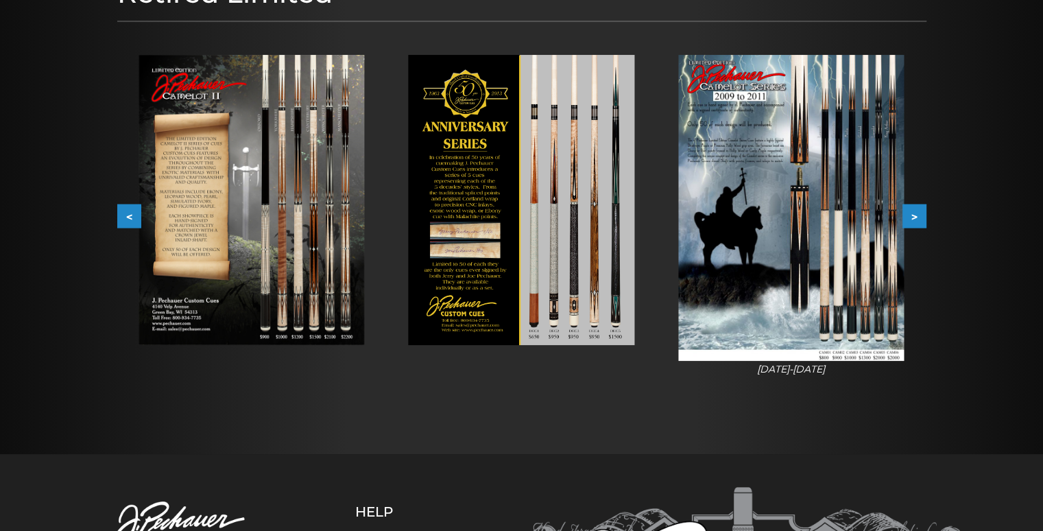
click at [903, 217] on button ">" at bounding box center [915, 216] width 24 height 24
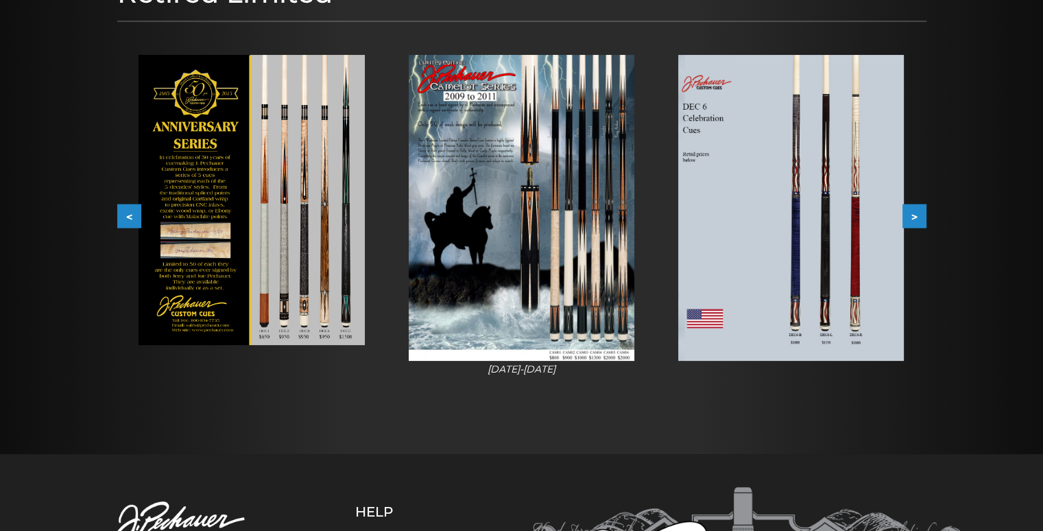
click at [903, 217] on button ">" at bounding box center [915, 216] width 24 height 24
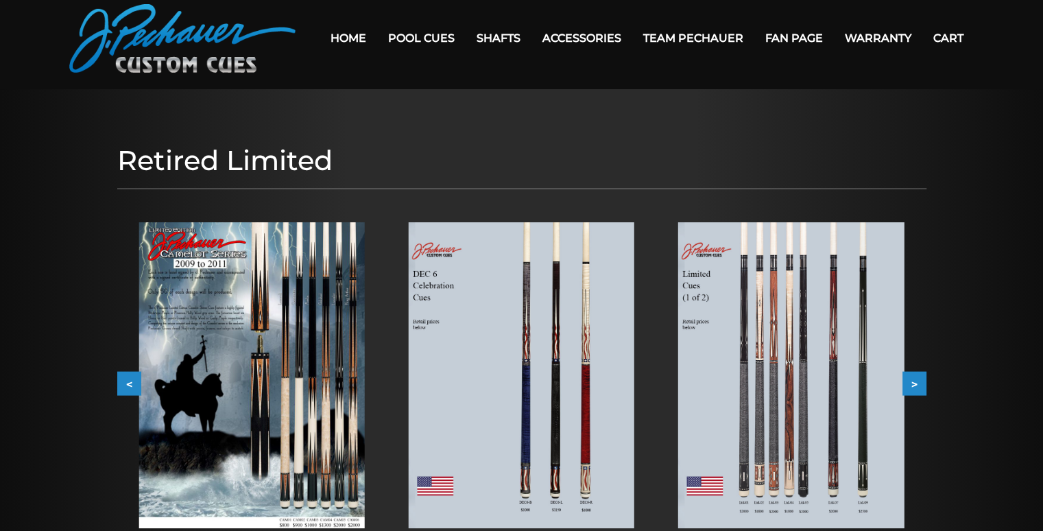
scroll to position [0, 0]
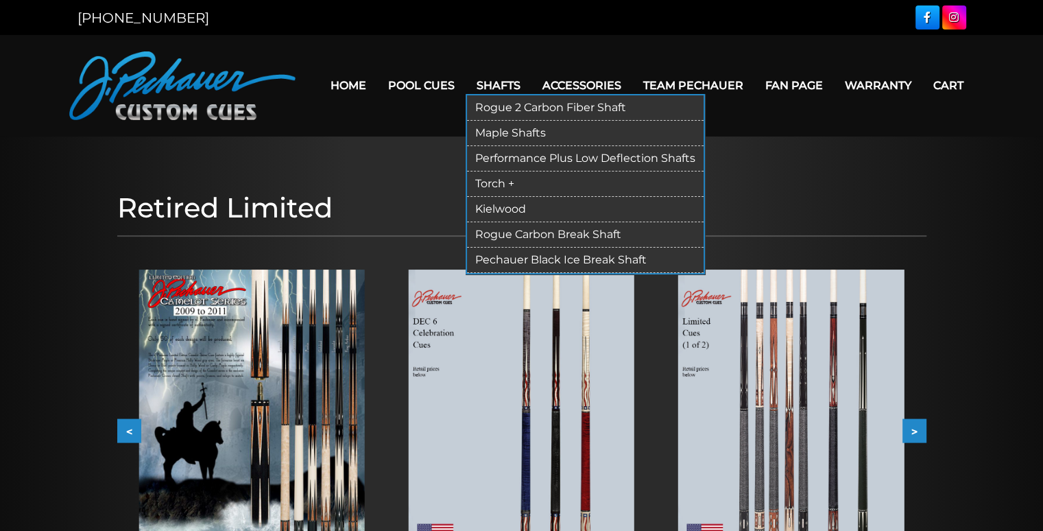
click at [501, 110] on link "Rogue 2 Carbon Fiber Shaft" at bounding box center [585, 107] width 237 height 25
